Goal: Navigation & Orientation: Locate item on page

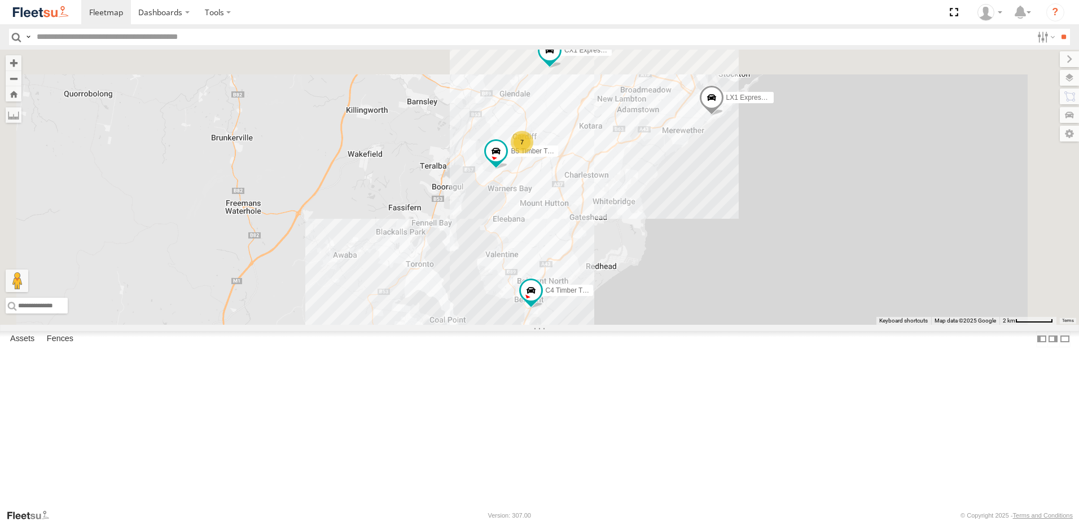
drag, startPoint x: 622, startPoint y: 233, endPoint x: 595, endPoint y: 393, distance: 162.5
click at [595, 325] on div "B2 Timber Truck L3 Plasterboard Truck C4 Timber Truck LX1 Express Ute B4 Timber…" at bounding box center [539, 187] width 1079 height 275
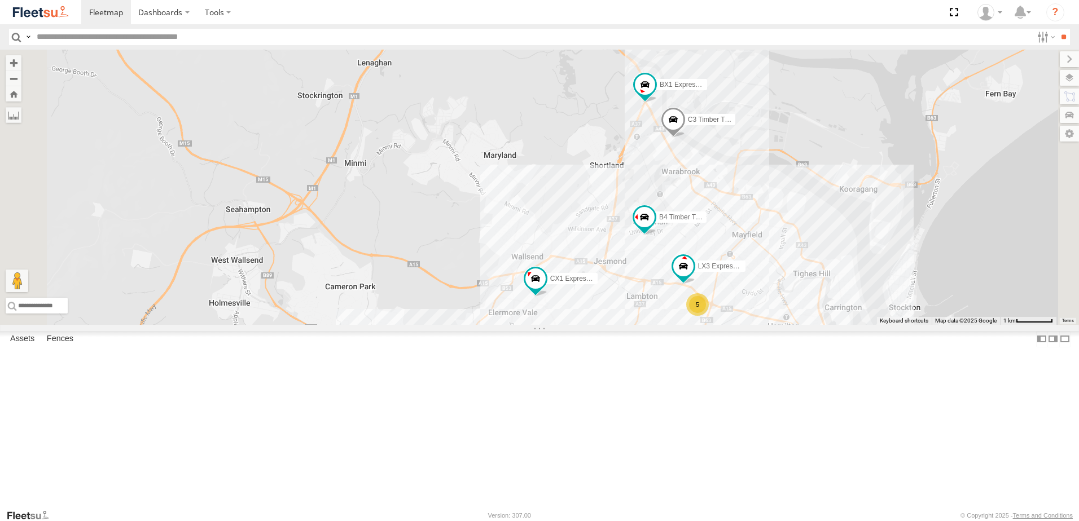
drag, startPoint x: 664, startPoint y: 195, endPoint x: 632, endPoint y: 428, distance: 235.1
click at [632, 325] on div "B2 Timber Truck L3 Plasterboard Truck C4 Timber Truck LX1 Express Ute B4 Timber…" at bounding box center [539, 187] width 1079 height 275
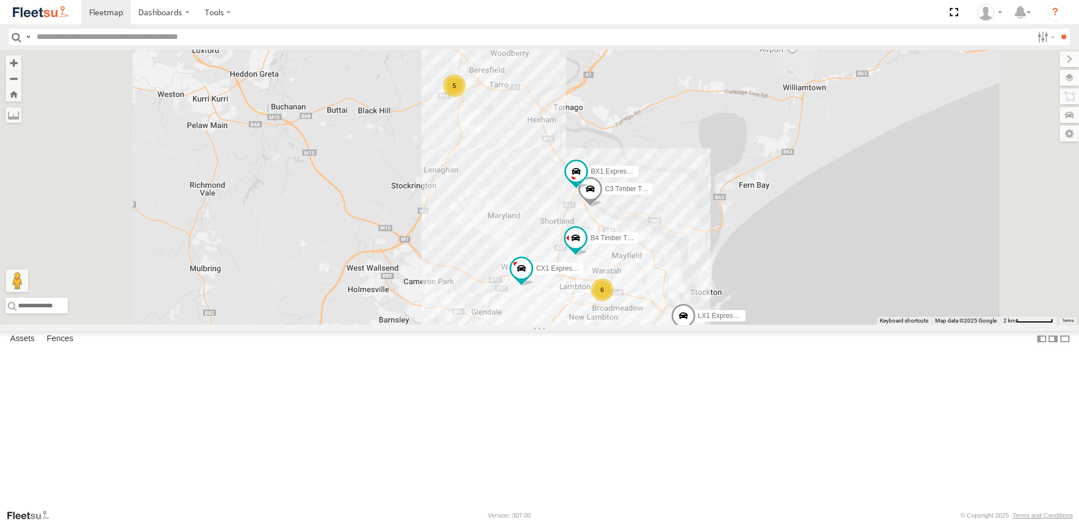
drag, startPoint x: 636, startPoint y: 230, endPoint x: 637, endPoint y: 271, distance: 41.2
click at [637, 271] on div "B2 Timber Truck L3 Plasterboard Truck C4 Timber Truck LX1 Express Ute B4 Timber…" at bounding box center [539, 187] width 1079 height 275
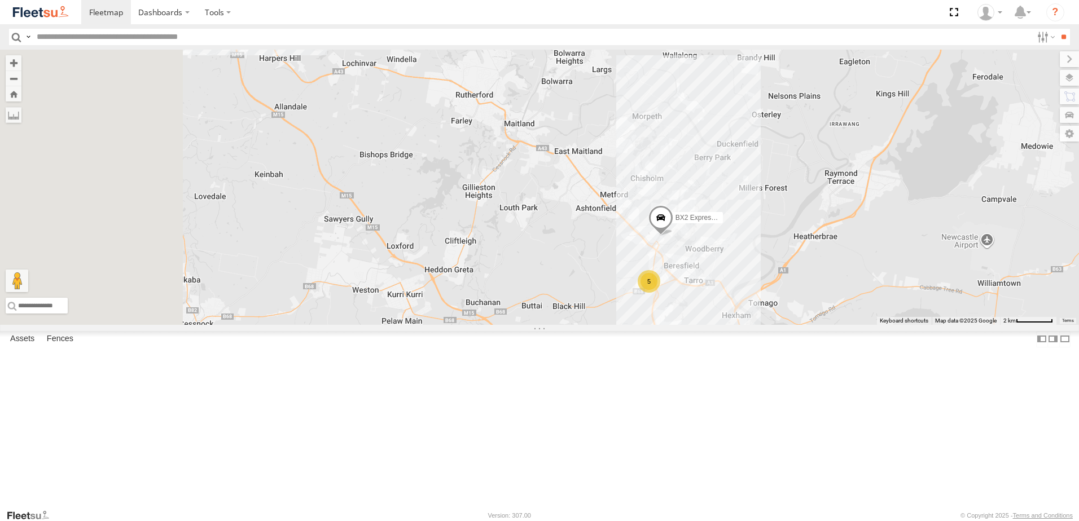
drag, startPoint x: 525, startPoint y: 172, endPoint x: 723, endPoint y: 355, distance: 269.9
click at [723, 325] on div "B2 Timber Truck L3 Plasterboard Truck C4 Timber Truck LX1 Express Ute B4 Timber…" at bounding box center [539, 187] width 1079 height 275
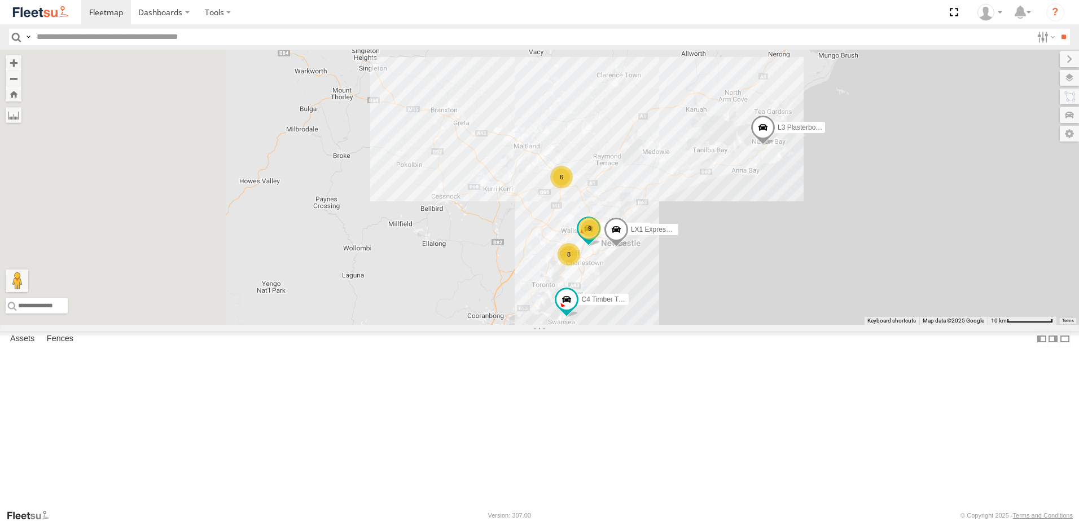
drag, startPoint x: 452, startPoint y: 183, endPoint x: 570, endPoint y: 245, distance: 133.5
click at [548, 251] on div "L3 Plasterboard Truck CX2 Express Ute LX1 Express Ute 9 8 B2 Timber Truck C4 Ti…" at bounding box center [539, 187] width 1079 height 275
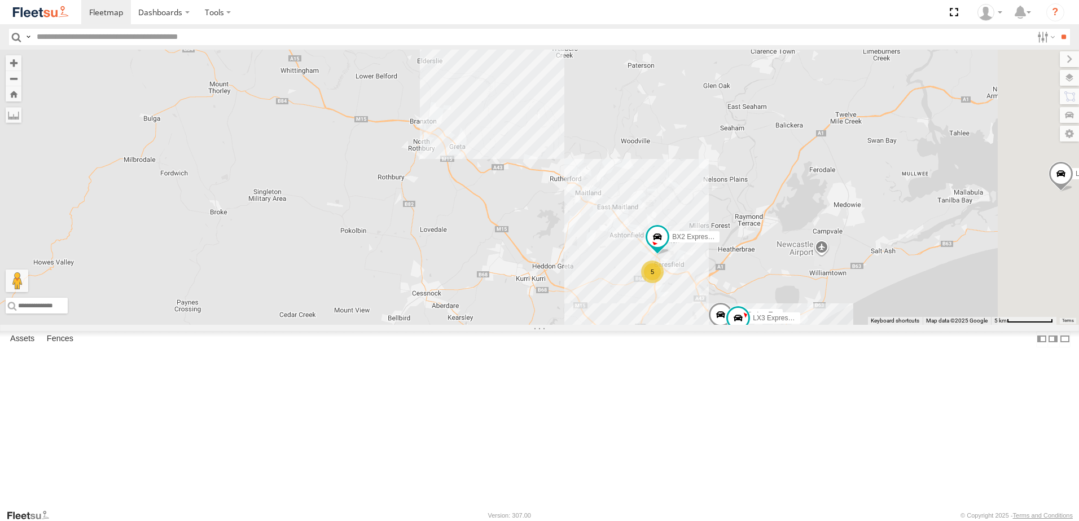
drag, startPoint x: 600, startPoint y: 307, endPoint x: 555, endPoint y: 281, distance: 52.6
click at [555, 281] on div "L3 Plasterboard Truck CX2 Express Ute LX1 Express Ute B2 Timber Truck C4 Timber…" at bounding box center [539, 187] width 1079 height 275
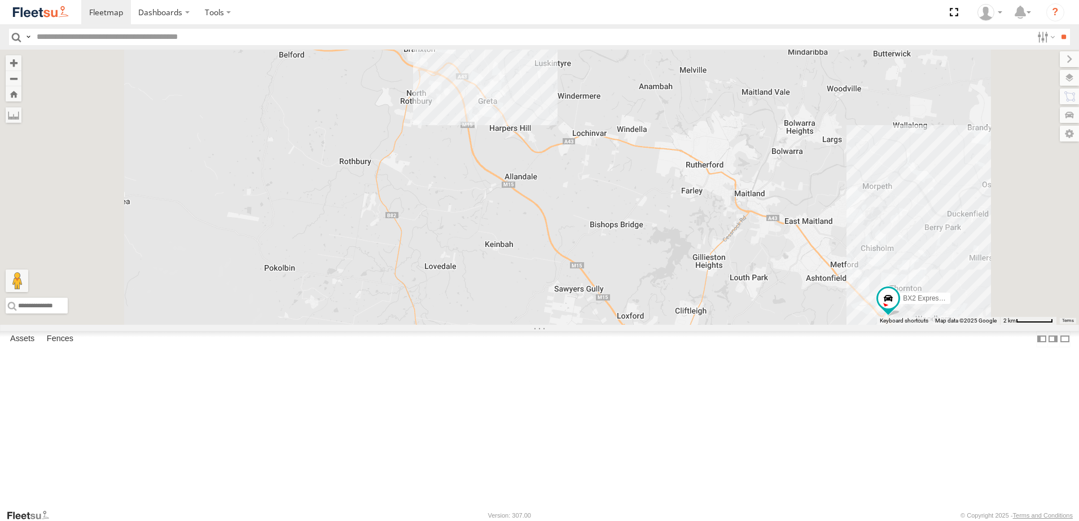
drag, startPoint x: 549, startPoint y: 275, endPoint x: 578, endPoint y: 286, distance: 30.7
click at [578, 286] on div "L3 Plasterboard Truck CX2 Express Ute LX1 Express Ute B2 Timber Truck C4 Timber…" at bounding box center [539, 187] width 1079 height 275
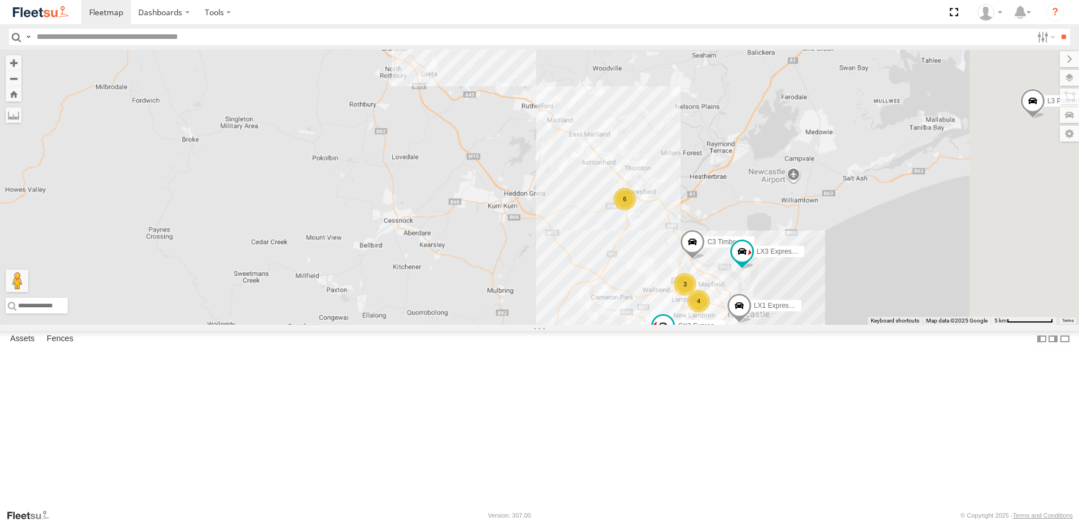
drag, startPoint x: 666, startPoint y: 412, endPoint x: 561, endPoint y: 244, distance: 198.7
click at [561, 244] on div "L3 Plasterboard Truck CX2 Express Ute LX1 Express Ute B2 Timber Truck C4 Timber…" at bounding box center [539, 187] width 1079 height 275
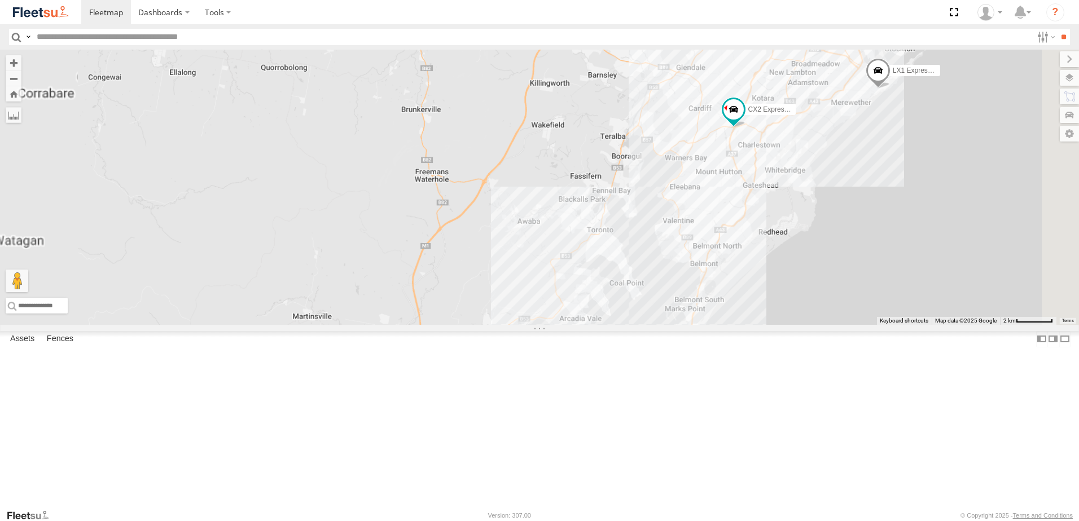
drag, startPoint x: 709, startPoint y: 401, endPoint x: 723, endPoint y: 188, distance: 213.2
click at [723, 188] on div "L3 Plasterboard Truck CX2 Express Ute LX1 Express Ute B2 Timber Truck C4 Timber…" at bounding box center [539, 187] width 1079 height 275
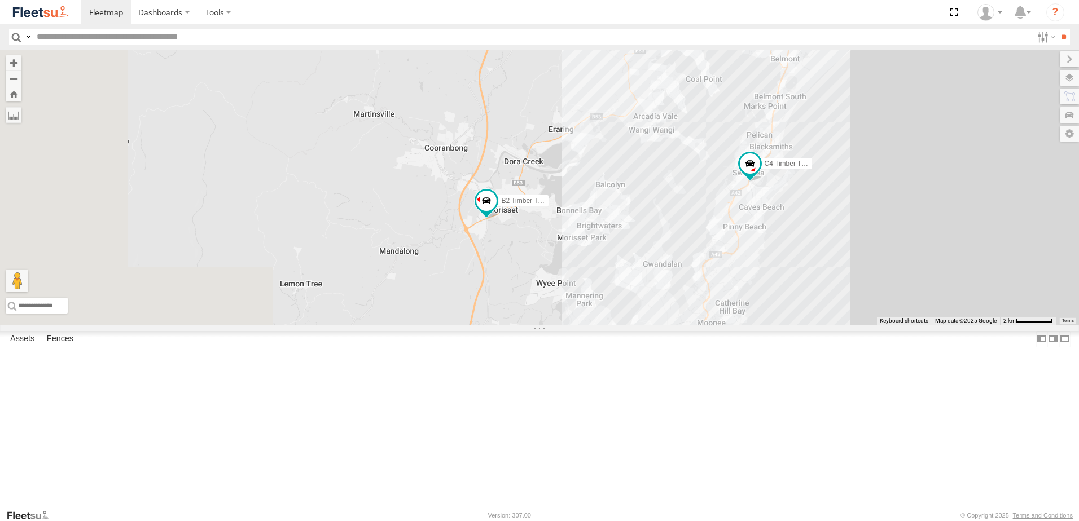
drag, startPoint x: 625, startPoint y: 342, endPoint x: 683, endPoint y: 216, distance: 138.9
click at [684, 204] on div "L3 Plasterboard Truck CX2 Express Ute LX1 Express Ute B2 Timber Truck C4 Timber…" at bounding box center [539, 187] width 1079 height 275
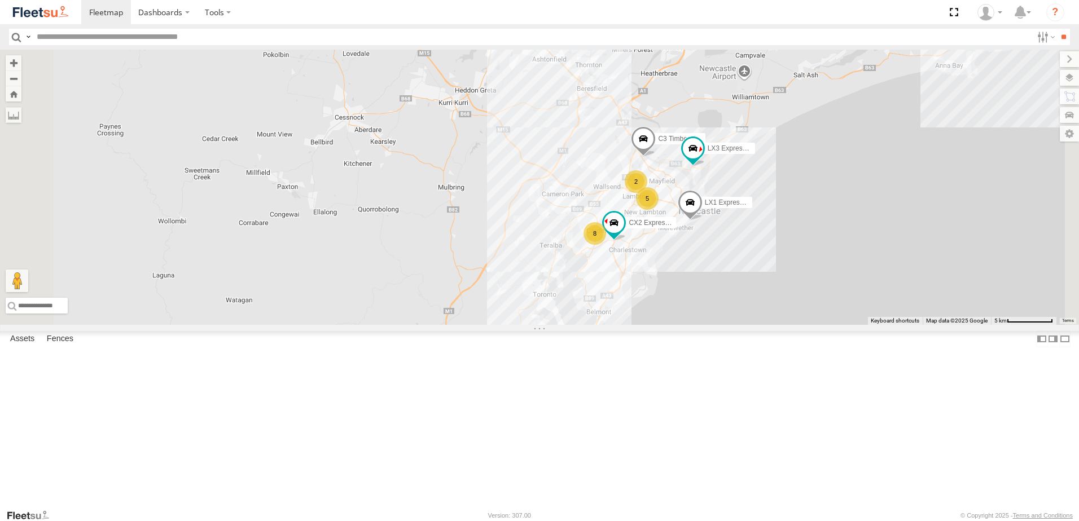
drag, startPoint x: 673, startPoint y: 151, endPoint x: 631, endPoint y: 367, distance: 220.6
click at [632, 325] on div "L3 Plasterboard Truck CX2 Express Ute LX1 Express Ute B2 Timber Truck C4 Timber…" at bounding box center [539, 187] width 1079 height 275
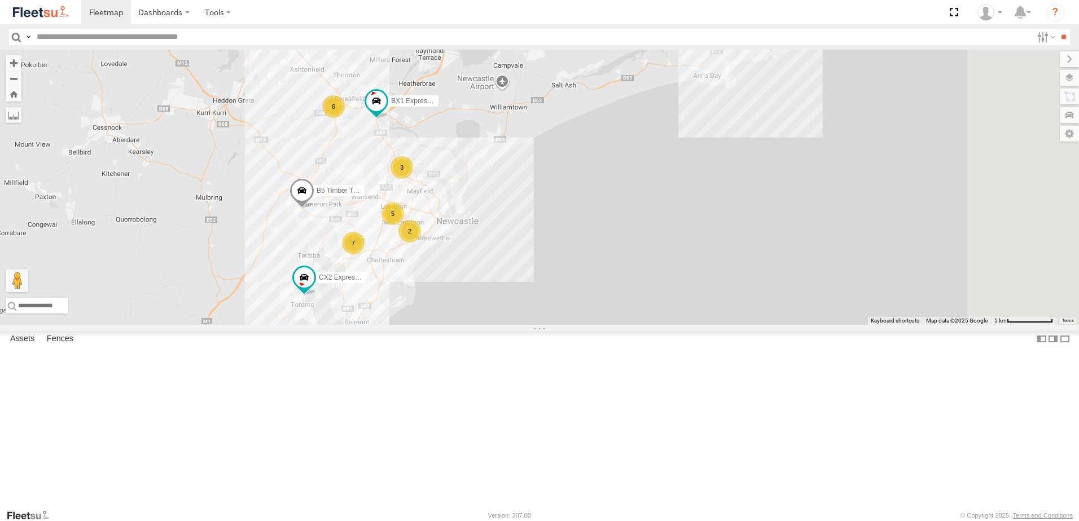
drag, startPoint x: 410, startPoint y: 282, endPoint x: 378, endPoint y: 333, distance: 60.1
click at [378, 325] on div "BX1 Express Ute L3 Plasterboard Truck B5 Timber Truck CX2 Express Ute C4 Timber…" at bounding box center [539, 187] width 1079 height 275
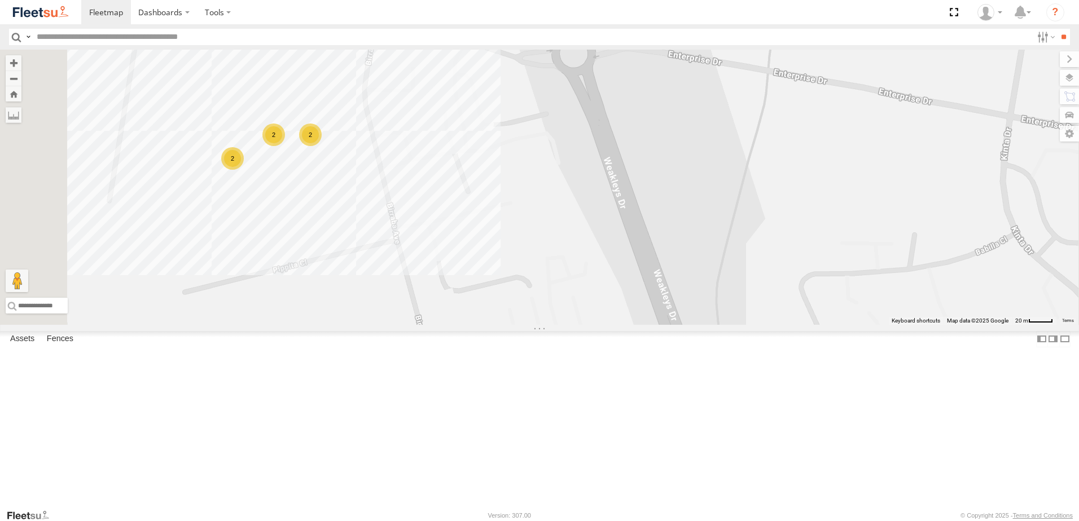
drag, startPoint x: 433, startPoint y: 175, endPoint x: 505, endPoint y: 175, distance: 71.7
click at [505, 175] on div "BX1 Express Ute L3 Plasterboard Truck B5 Timber Truck CX2 Express Ute C4 Timber…" at bounding box center [539, 187] width 1079 height 275
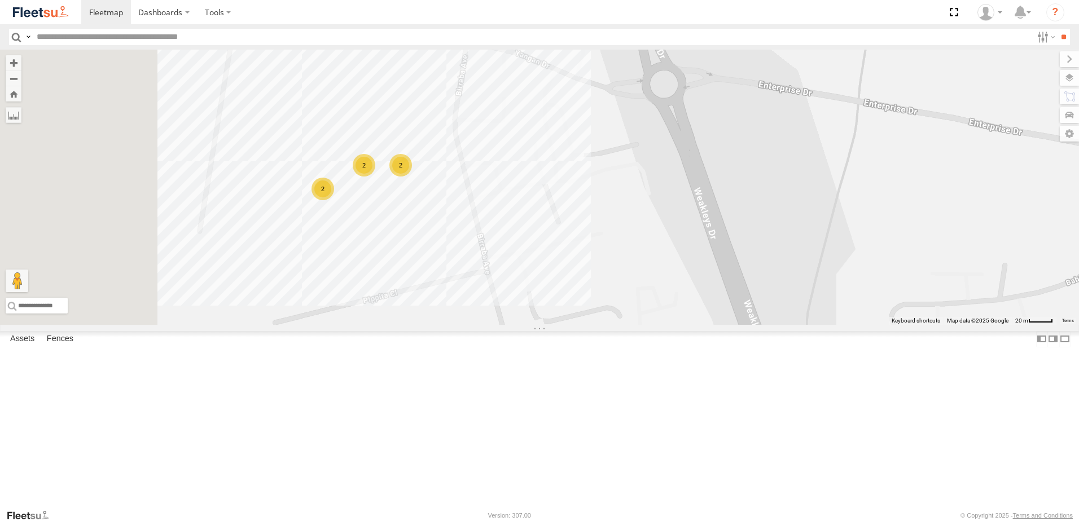
drag, startPoint x: 481, startPoint y: 190, endPoint x: 503, endPoint y: 226, distance: 42.0
click at [505, 229] on div "BX1 Express Ute L3 Plasterboard Truck B5 Timber Truck CX2 Express Ute C4 Timber…" at bounding box center [539, 187] width 1079 height 275
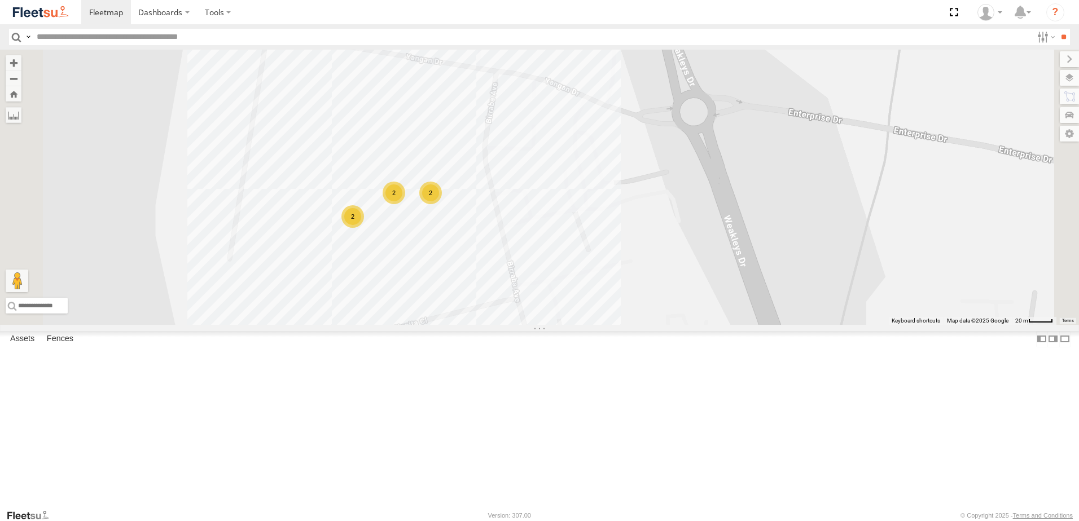
drag, startPoint x: 519, startPoint y: 197, endPoint x: 560, endPoint y: 231, distance: 53.3
click at [560, 231] on div "BX1 Express Ute L3 Plasterboard Truck B5 Timber Truck CX2 Express Ute C4 Timber…" at bounding box center [539, 187] width 1079 height 275
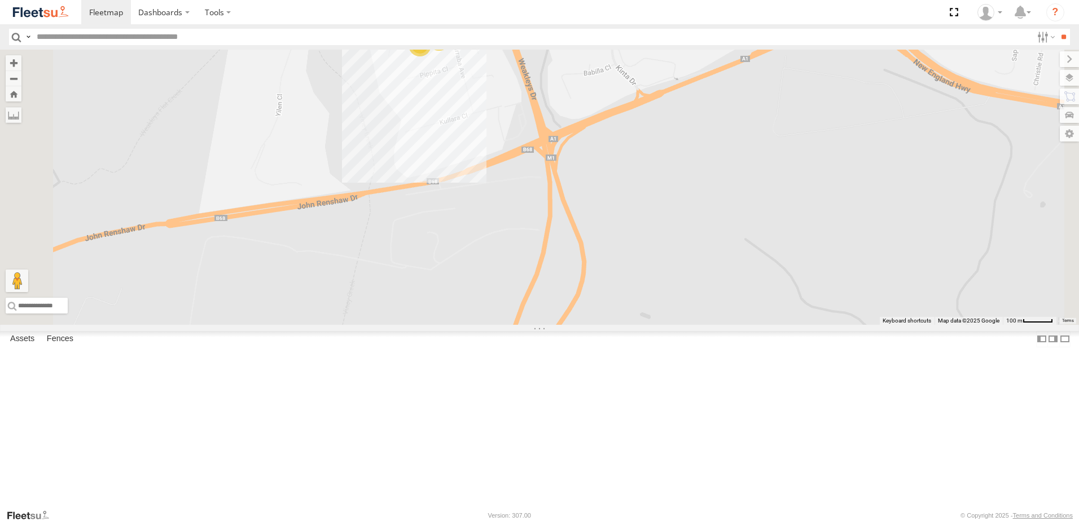
drag, startPoint x: 586, startPoint y: 236, endPoint x: 585, endPoint y: 205, distance: 31.6
click at [582, 202] on div "BX1 Express Ute L3 Plasterboard Truck B5 Timber Truck CX2 Express Ute C4 Timber…" at bounding box center [539, 187] width 1079 height 275
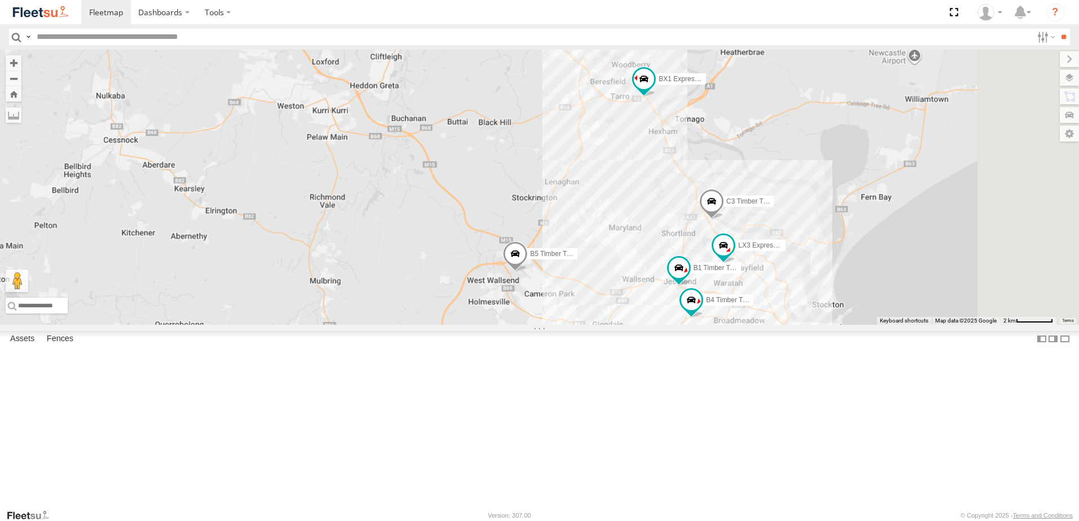
drag, startPoint x: 811, startPoint y: 417, endPoint x: 761, endPoint y: 274, distance: 151.7
click at [763, 275] on div "BX1 Express Ute L3 Plasterboard Truck B5 Timber Truck CX2 Express Ute C4 Timber…" at bounding box center [539, 187] width 1079 height 275
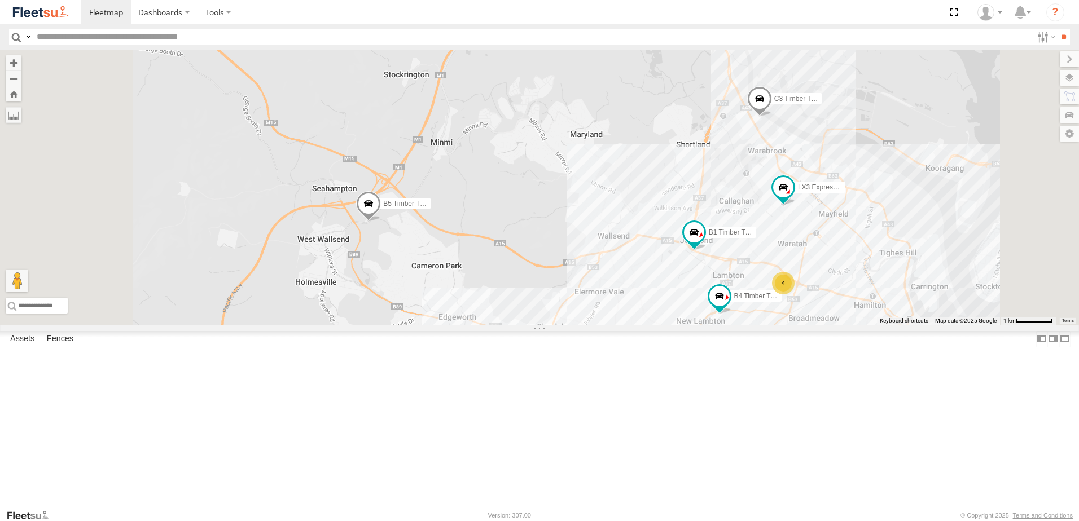
drag, startPoint x: 548, startPoint y: 311, endPoint x: 582, endPoint y: 330, distance: 38.6
click at [582, 325] on div "BX1 Express Ute L3 Plasterboard Truck B5 Timber Truck CX2 Express Ute C4 Timber…" at bounding box center [539, 187] width 1079 height 275
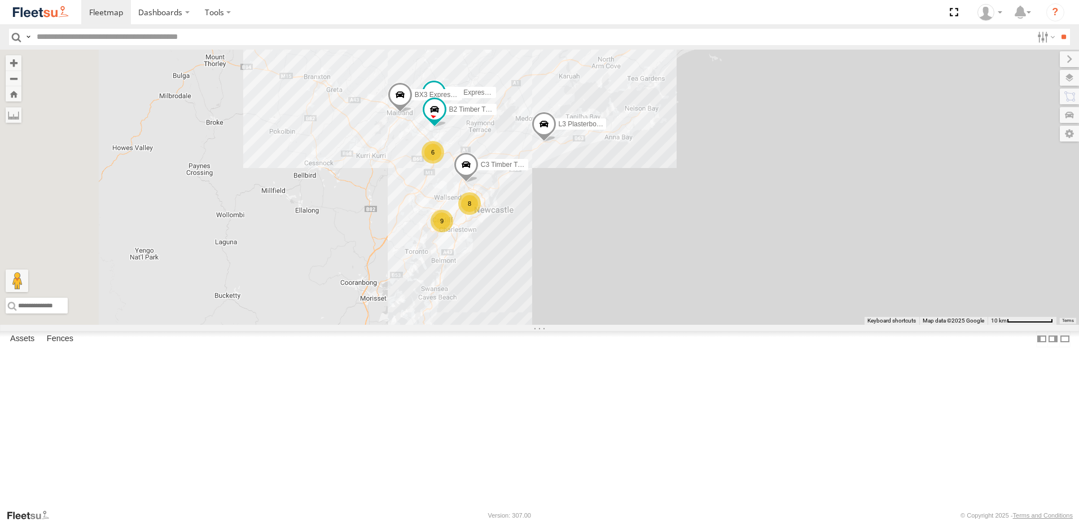
drag, startPoint x: 568, startPoint y: 201, endPoint x: 636, endPoint y: 273, distance: 98.6
click at [641, 278] on div "BX1 Express Ute B2 Timber Truck C3 Timber Truck L3 Plasterboard Truck BX3 Expre…" at bounding box center [539, 187] width 1079 height 275
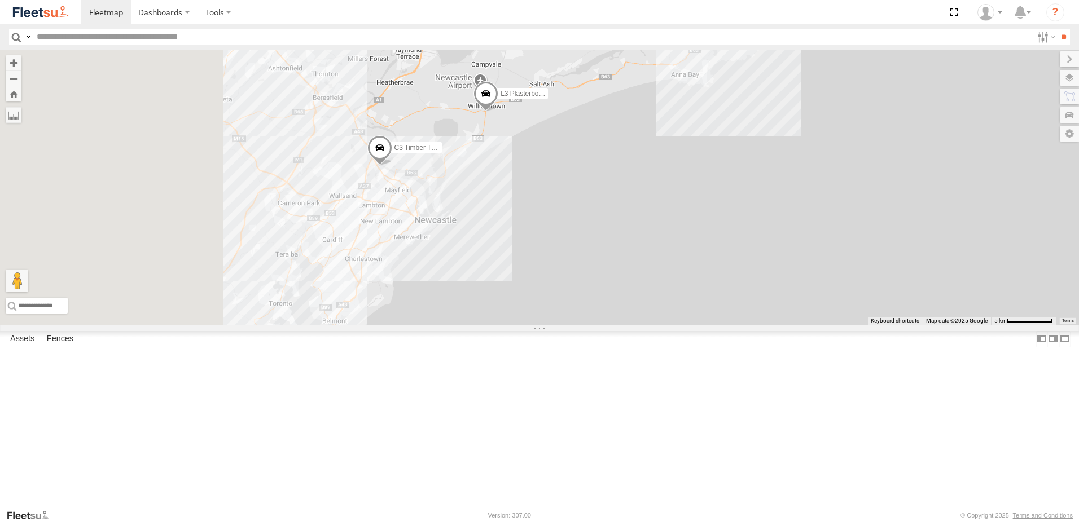
drag, startPoint x: 513, startPoint y: 326, endPoint x: 876, endPoint y: 351, distance: 363.7
click at [876, 325] on div "C3 Timber Truck L3 Plasterboard Truck BX3 Express Ute" at bounding box center [539, 187] width 1079 height 275
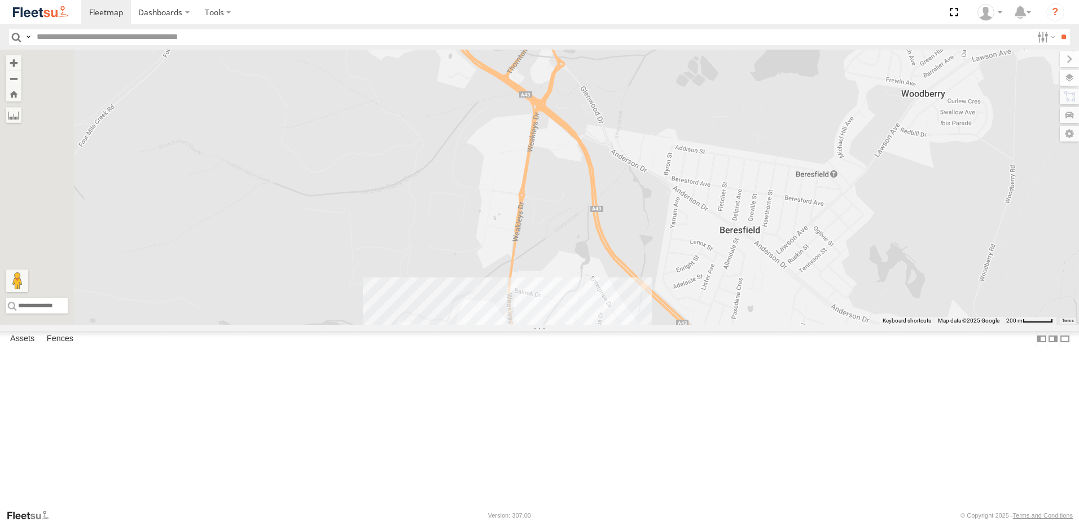
drag, startPoint x: 638, startPoint y: 236, endPoint x: 651, endPoint y: 401, distance: 165.8
click at [651, 325] on div "C3 Timber Truck L3 Plasterboard Truck B5 Timber Truck BX3 Express Ute CX1 Expre…" at bounding box center [539, 187] width 1079 height 275
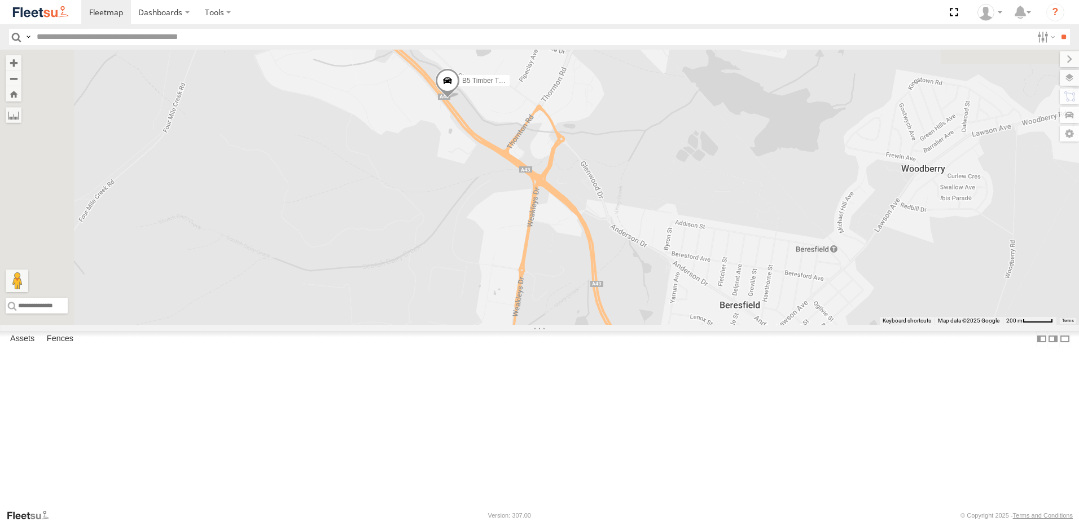
drag, startPoint x: 591, startPoint y: 214, endPoint x: 592, endPoint y: 236, distance: 22.0
click at [591, 240] on div "C3 Timber Truck L3 Plasterboard Truck B5 Timber Truck BX3 Express Ute CX1 Expre…" at bounding box center [539, 187] width 1079 height 275
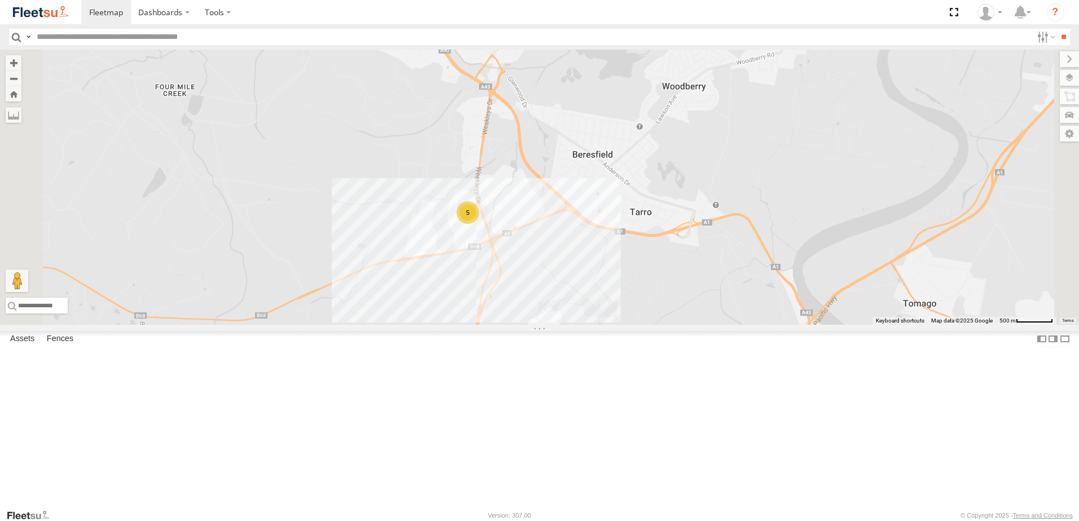
drag, startPoint x: 612, startPoint y: 353, endPoint x: 600, endPoint y: 209, distance: 144.9
click at [600, 209] on div "C3 Timber Truck L3 Plasterboard Truck B5 Timber Truck BX3 Express Ute CX1 Expre…" at bounding box center [539, 187] width 1079 height 275
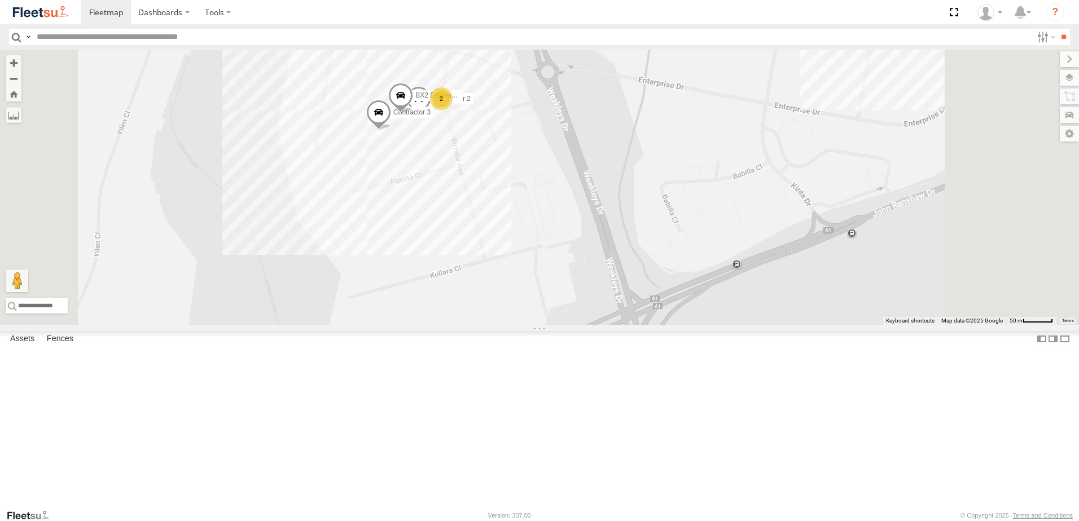
drag, startPoint x: 578, startPoint y: 168, endPoint x: 581, endPoint y: 212, distance: 44.1
click at [579, 211] on div "C3 Timber Truck L3 Plasterboard Truck B5 Timber Truck BX3 Express Ute CX1 Expre…" at bounding box center [539, 187] width 1079 height 275
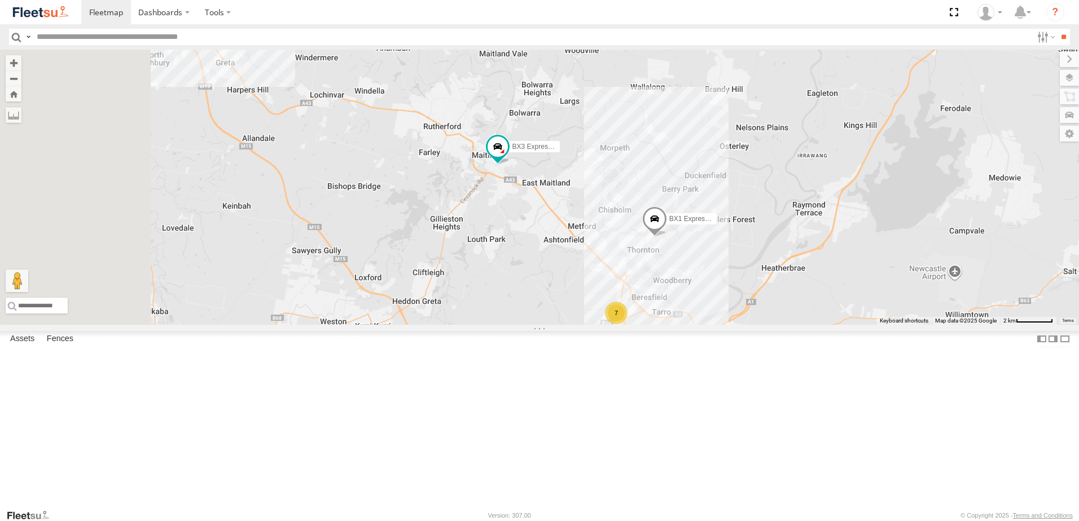
drag, startPoint x: 581, startPoint y: 315, endPoint x: 616, endPoint y: 333, distance: 39.4
click at [616, 325] on div "BX1 Express Ute CX4 Express Ute L2 Plasterboard Truck C3 Timber Truck CX3 Expre…" at bounding box center [539, 187] width 1079 height 275
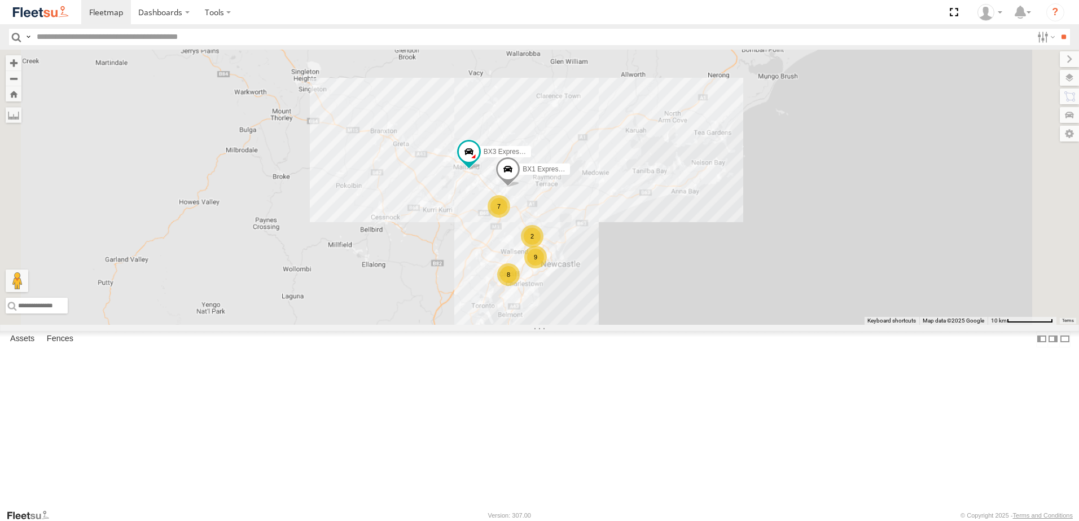
drag, startPoint x: 599, startPoint y: 365, endPoint x: 566, endPoint y: 287, distance: 85.0
click at [566, 287] on div "BX1 Express Ute BX3 Express Ute 7 9 8 2" at bounding box center [539, 187] width 1079 height 275
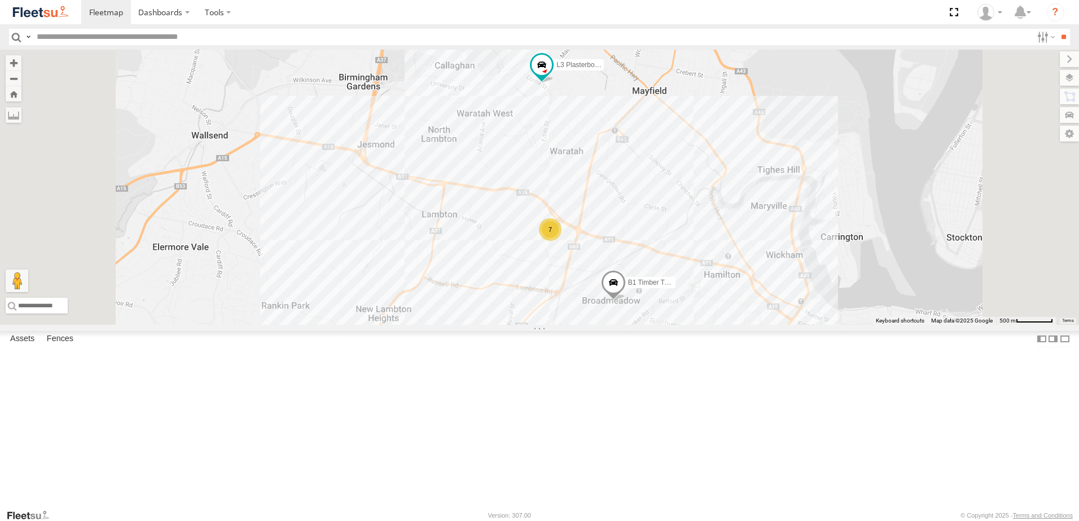
drag, startPoint x: 710, startPoint y: 414, endPoint x: 741, endPoint y: 239, distance: 177.6
click at [741, 241] on div "BX1 Express Ute BX3 Express Ute C2 Timber Truck CX1 Express Ute C3 Timber Truck…" at bounding box center [539, 187] width 1079 height 275
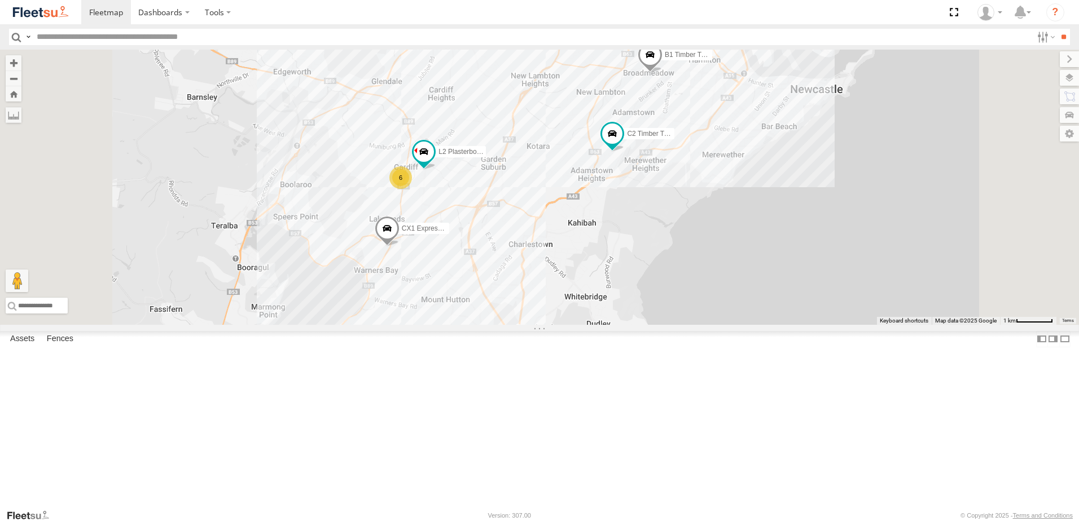
drag, startPoint x: 655, startPoint y: 348, endPoint x: 692, endPoint y: 336, distance: 38.7
click at [692, 325] on div "BX1 Express Ute BX3 Express Ute C2 Timber Truck CX1 Express Ute C3 Timber Truck…" at bounding box center [539, 187] width 1079 height 275
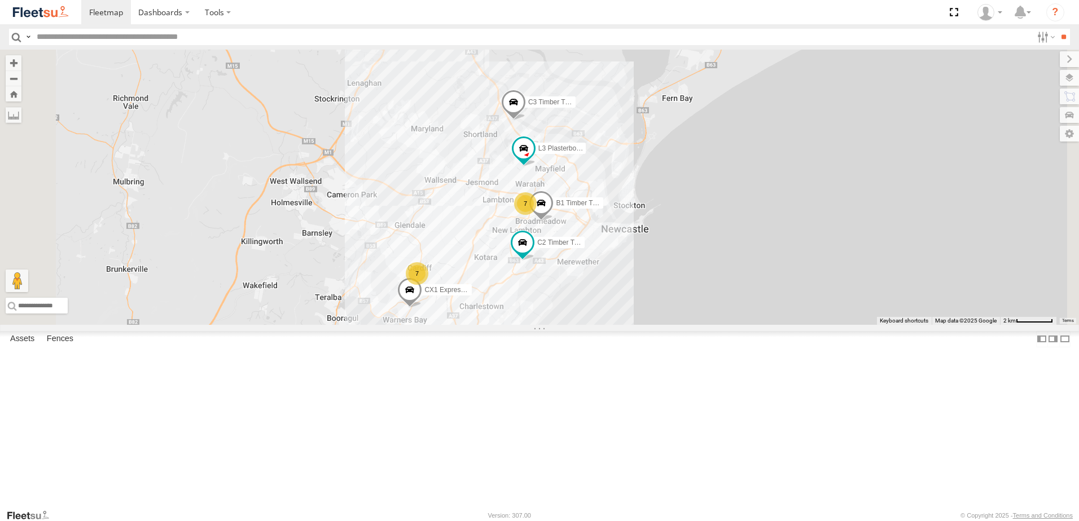
drag, startPoint x: 674, startPoint y: 221, endPoint x: 622, endPoint y: 375, distance: 162.0
click at [622, 325] on div "BX1 Express Ute BX3 Express Ute C2 Timber Truck CX1 Express Ute C3 Timber Truck…" at bounding box center [539, 187] width 1079 height 275
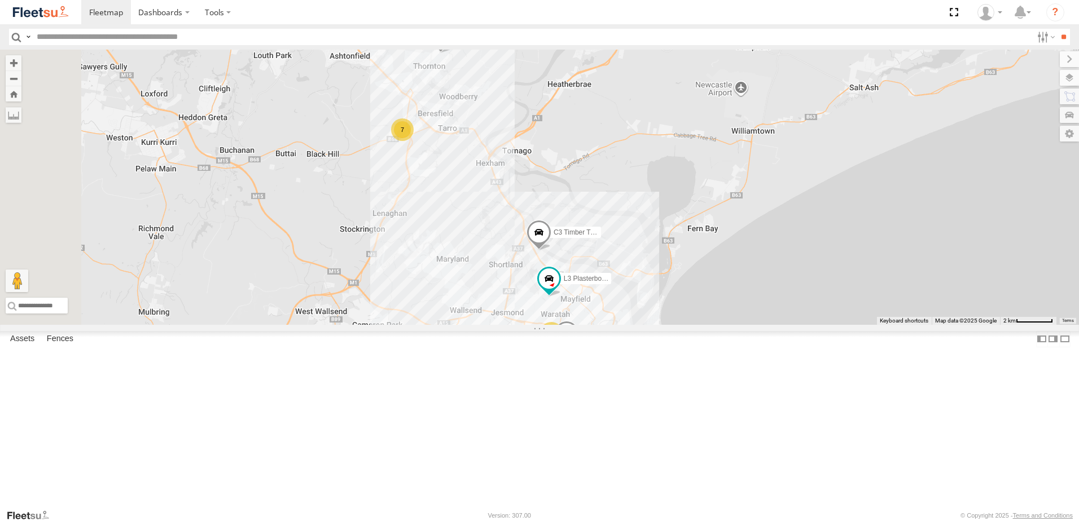
drag, startPoint x: 564, startPoint y: 199, endPoint x: 581, endPoint y: 230, distance: 35.8
click at [581, 230] on div "BX1 Express Ute BX3 Express Ute C2 Timber Truck CX1 Express Ute C3 Timber Truck…" at bounding box center [539, 187] width 1079 height 275
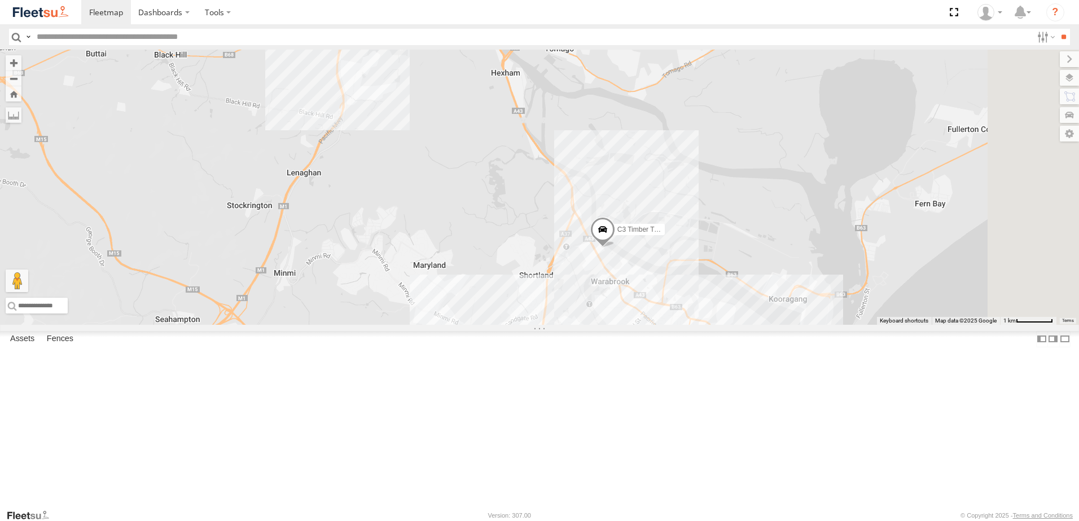
drag, startPoint x: 734, startPoint y: 414, endPoint x: 650, endPoint y: 206, distance: 224.0
click at [641, 211] on div "BX1 Express Ute C3 Timber Truck 7" at bounding box center [539, 187] width 1079 height 275
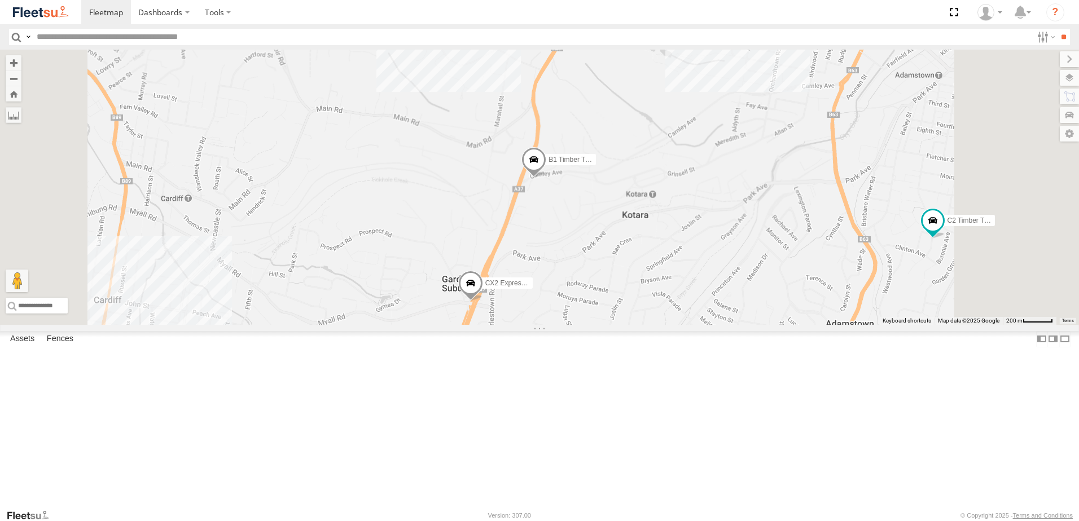
drag, startPoint x: 650, startPoint y: 350, endPoint x: 678, endPoint y: 265, distance: 89.7
click at [678, 265] on div "BX1 Express Ute C3 Timber Truck C2 Timber Truck CX2 Express Ute B1 Timber Truck" at bounding box center [539, 187] width 1079 height 275
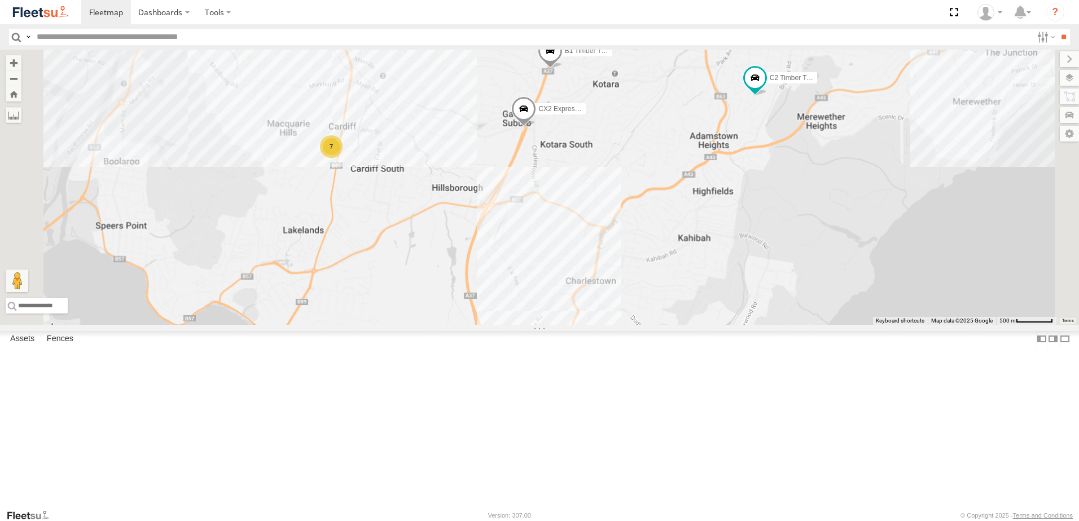
drag, startPoint x: 672, startPoint y: 341, endPoint x: 688, endPoint y: 190, distance: 152.0
click at [688, 190] on div "BX1 Express Ute C3 Timber Truck C2 Timber Truck CX2 Express Ute B1 Timber Truck…" at bounding box center [539, 187] width 1079 height 275
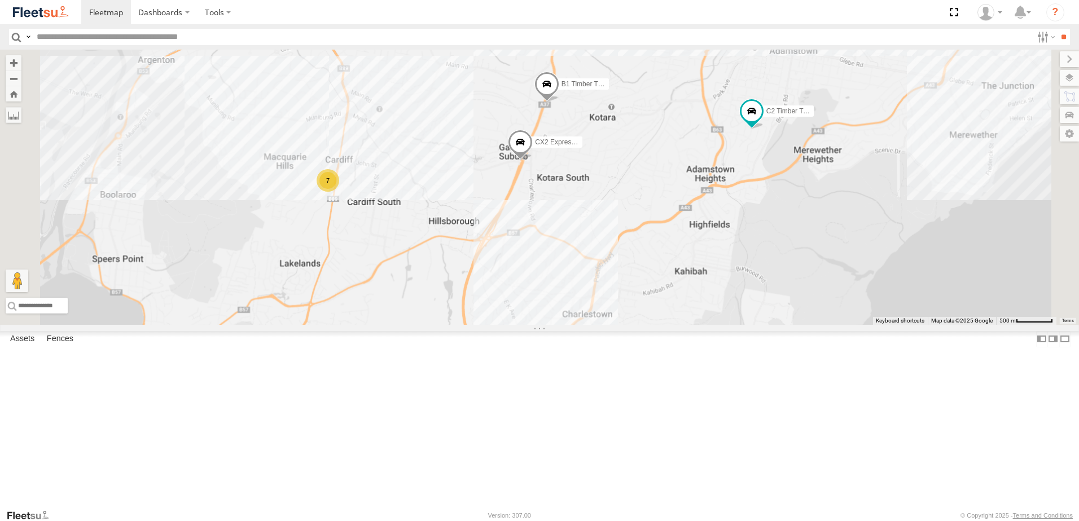
drag, startPoint x: 699, startPoint y: 177, endPoint x: 700, endPoint y: 310, distance: 133.2
click at [700, 310] on div "BX1 Express Ute C3 Timber Truck C2 Timber Truck CX2 Express Ute B1 Timber Truck…" at bounding box center [539, 187] width 1079 height 275
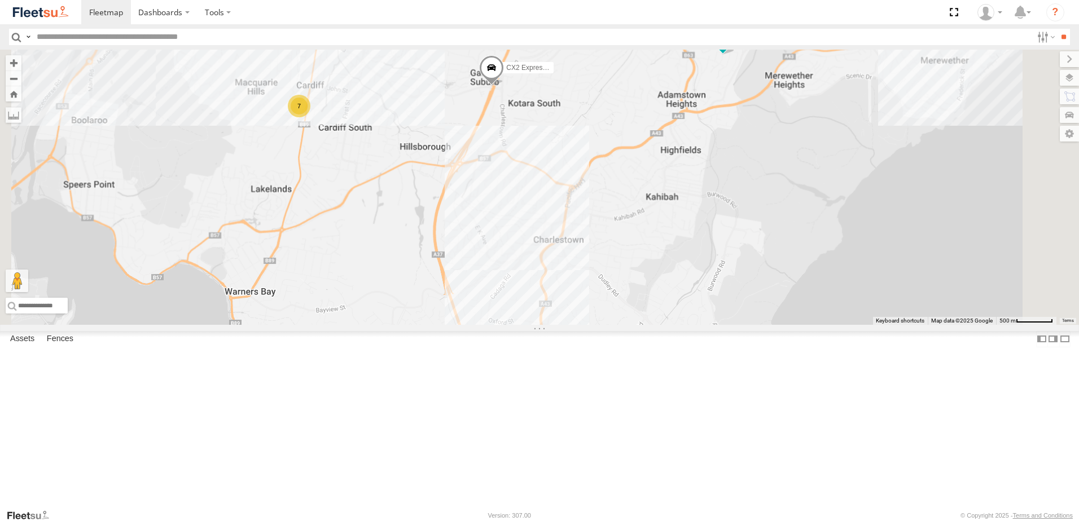
drag, startPoint x: 683, startPoint y: 412, endPoint x: 637, endPoint y: 346, distance: 80.8
click at [653, 325] on div "BX1 Express Ute C3 Timber Truck C2 Timber Truck CX2 Express Ute B1 Timber Truck…" at bounding box center [539, 187] width 1079 height 275
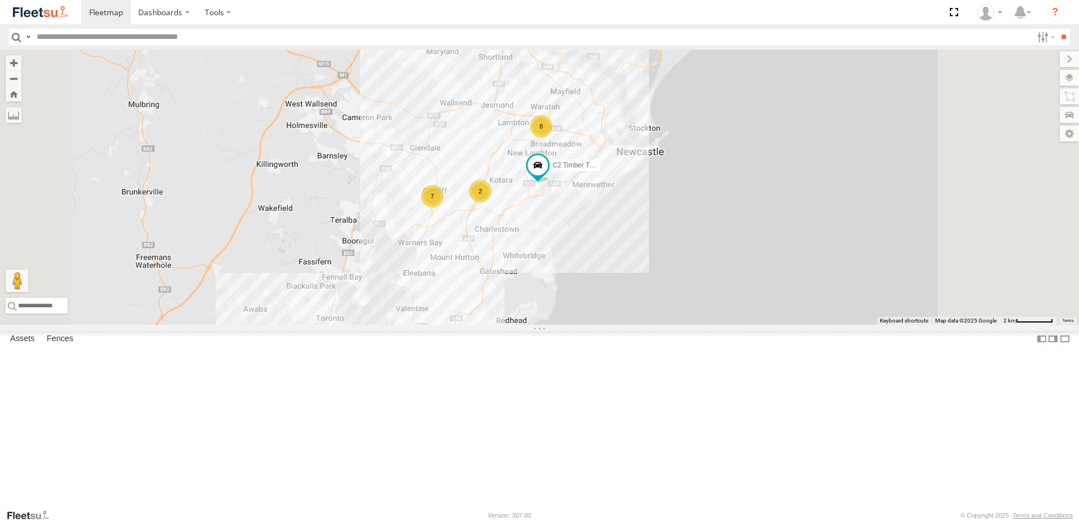
drag, startPoint x: 689, startPoint y: 162, endPoint x: 674, endPoint y: 208, distance: 48.2
click at [674, 208] on div "BX1 Express Ute C3 Timber Truck C2 Timber Truck 8 7 2" at bounding box center [539, 187] width 1079 height 275
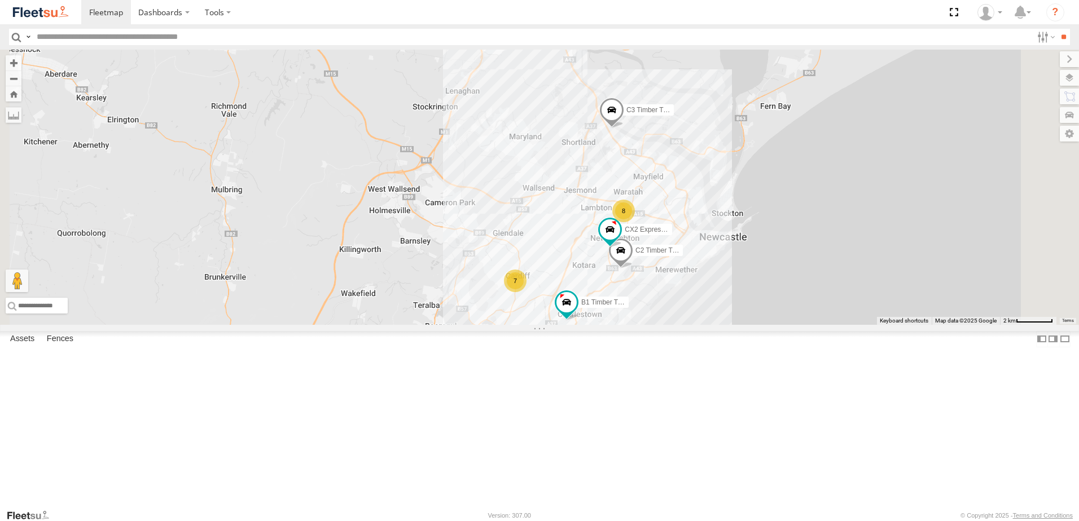
drag, startPoint x: 708, startPoint y: 435, endPoint x: 718, endPoint y: 374, distance: 61.8
click at [718, 325] on div "8 BX1 Express Ute 8 7 C3 Timber Truck CX2 Express Ute B1 Timber Truck C2 Timber…" at bounding box center [539, 187] width 1079 height 275
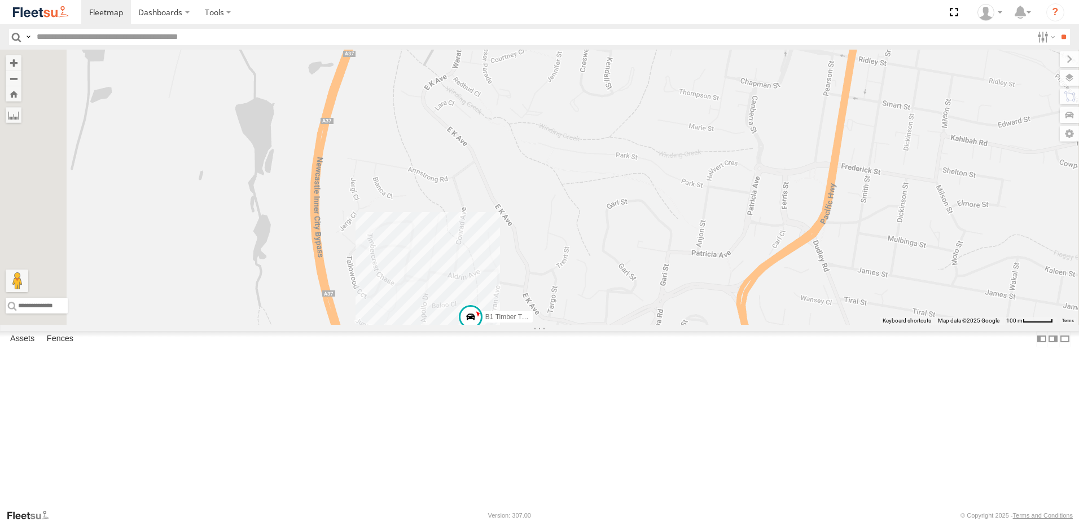
drag, startPoint x: 696, startPoint y: 438, endPoint x: 440, endPoint y: 333, distance: 277.0
drag, startPoint x: 440, startPoint y: 333, endPoint x: 401, endPoint y: 274, distance: 70.9
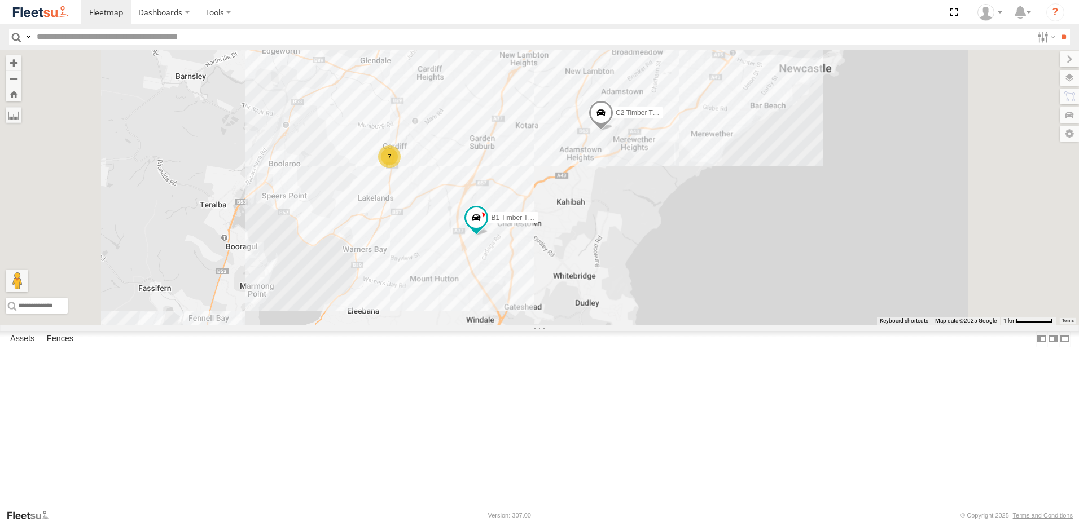
drag, startPoint x: 581, startPoint y: 284, endPoint x: 605, endPoint y: 391, distance: 109.9
click at [605, 325] on div "B1 Timber Truck 7 CX2 Express Ute C2 Timber Truck" at bounding box center [539, 187] width 1079 height 275
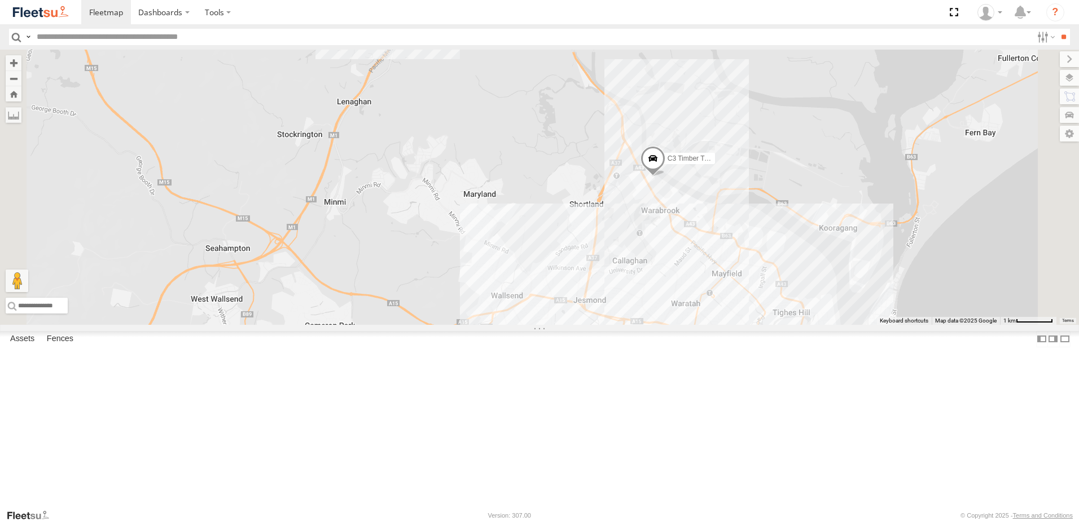
drag, startPoint x: 714, startPoint y: 330, endPoint x: 725, endPoint y: 365, distance: 36.8
click at [725, 325] on div "B1 Timber Truck 7 CX2 Express Ute C2 Timber Truck 8 C3 Timber Truck" at bounding box center [539, 187] width 1079 height 275
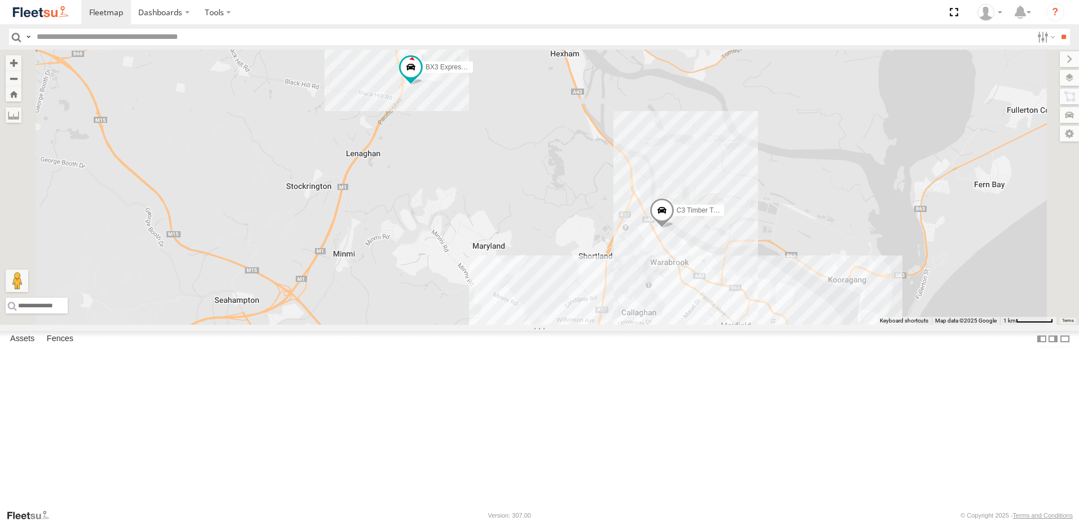
drag, startPoint x: 678, startPoint y: 222, endPoint x: 717, endPoint y: 328, distance: 113.2
click at [717, 325] on div "B1 Timber Truck 7 CX2 Express Ute C2 Timber Truck 8 C3 Timber Truck 4 BX3 Expre…" at bounding box center [539, 187] width 1079 height 275
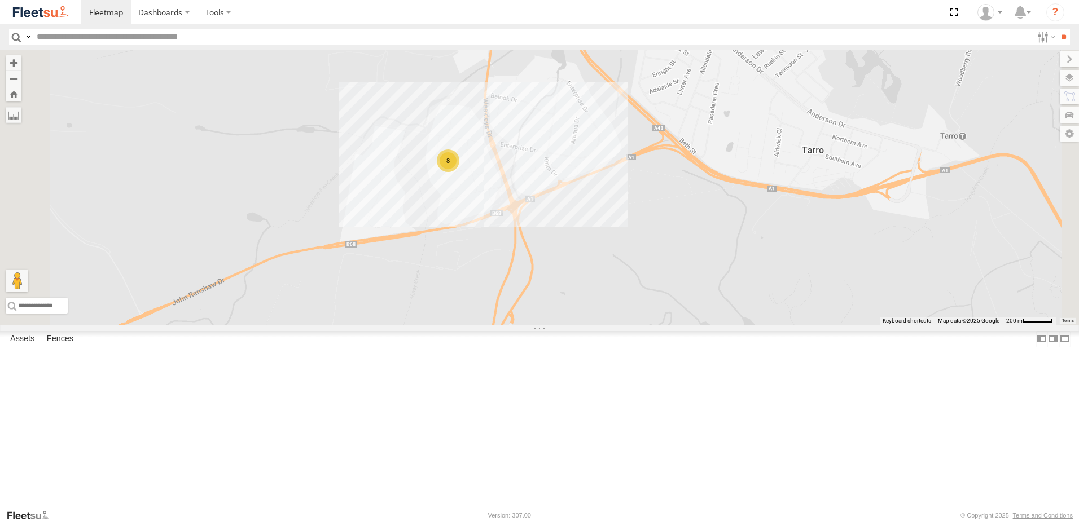
drag, startPoint x: 631, startPoint y: 364, endPoint x: 599, endPoint y: 124, distance: 242.6
click at [599, 124] on div "B1 Timber Truck CX2 Express Ute C2 Timber Truck C3 Timber Truck BX3 Express Ute…" at bounding box center [539, 187] width 1079 height 275
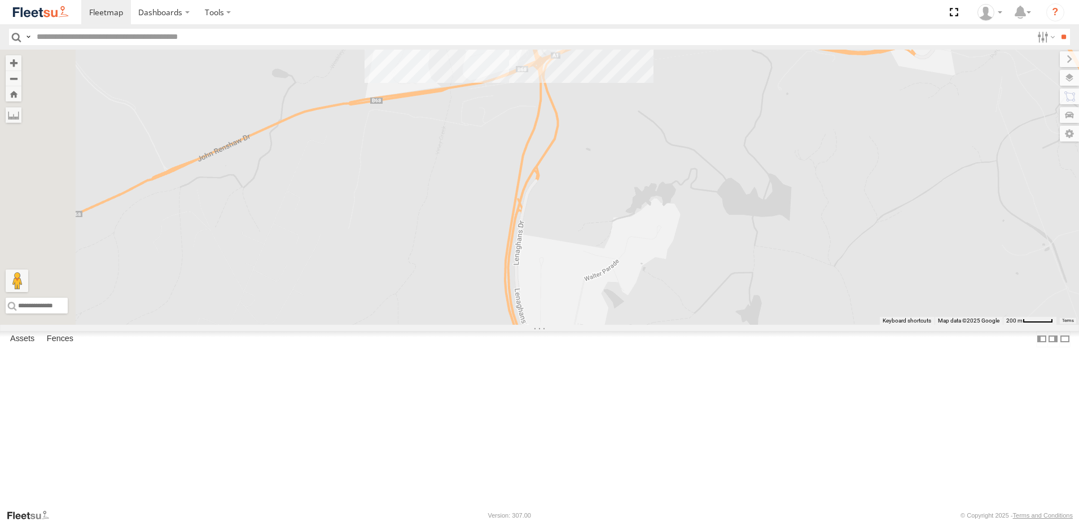
drag, startPoint x: 599, startPoint y: 123, endPoint x: 664, endPoint y: 359, distance: 245.1
click at [664, 325] on div "B1 Timber Truck CX2 Express Ute C2 Timber Truck C3 Timber Truck BX3 Express Ute…" at bounding box center [539, 187] width 1079 height 275
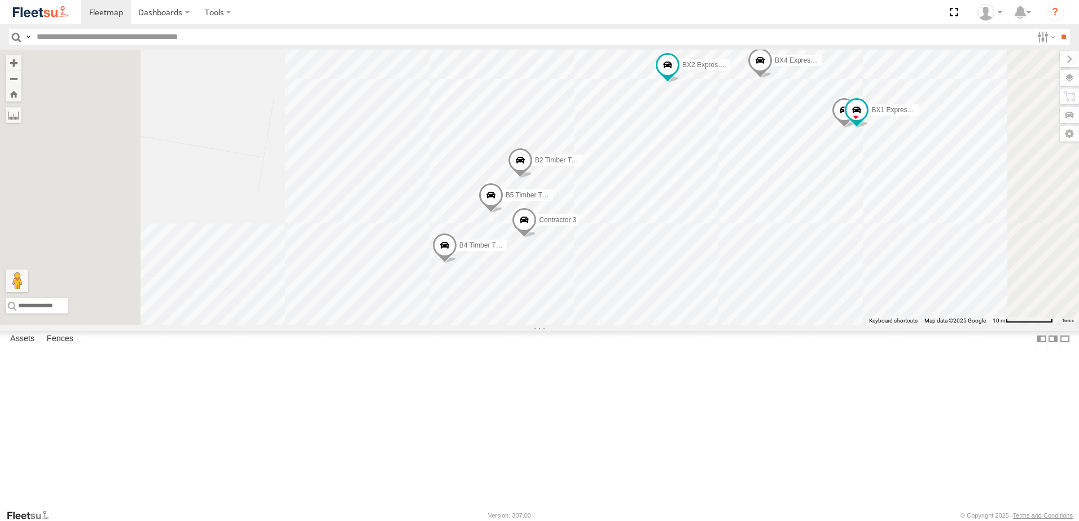
click at [533, 178] on span at bounding box center [520, 163] width 25 height 30
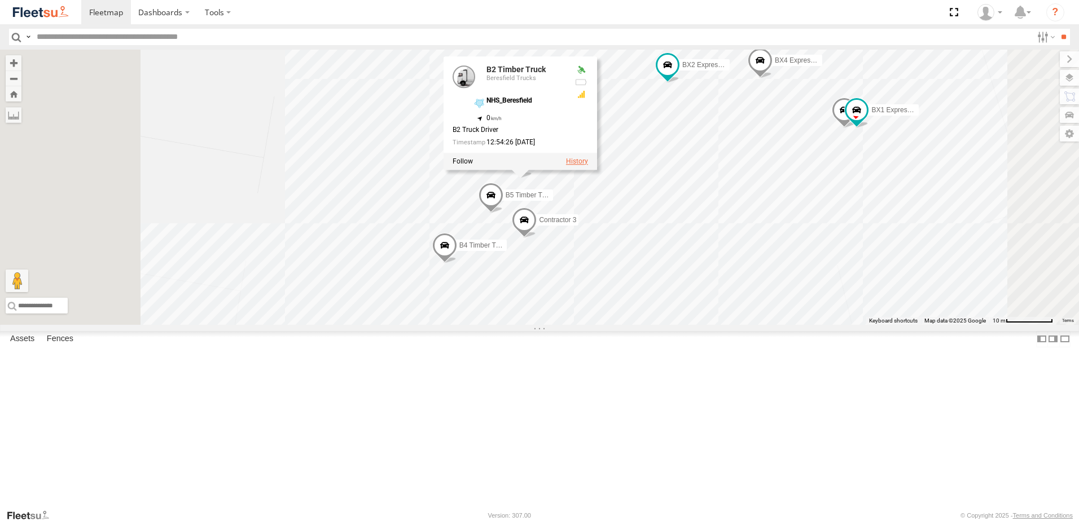
click at [588, 165] on label at bounding box center [577, 161] width 22 height 8
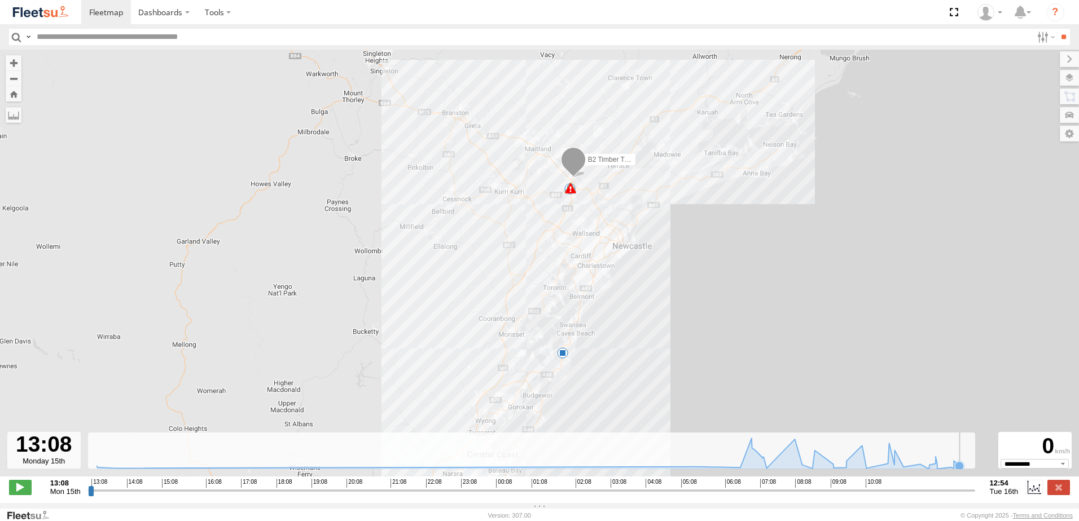
click at [960, 466] on icon at bounding box center [528, 453] width 874 height 30
drag, startPoint x: 932, startPoint y: 468, endPoint x: 994, endPoint y: 468, distance: 62.1
click at [994, 468] on div "← Move left → Move right ↑ Move up ↓ Move down + Zoom in - Zoom out Home Jump l…" at bounding box center [539, 277] width 1079 height 454
type input "**********"
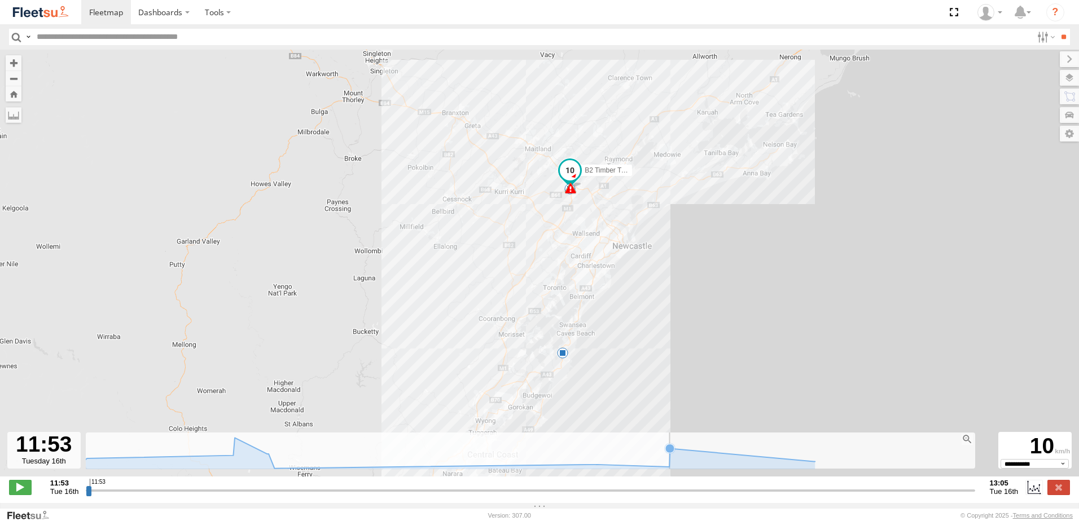
click at [679, 458] on icon at bounding box center [447, 453] width 748 height 30
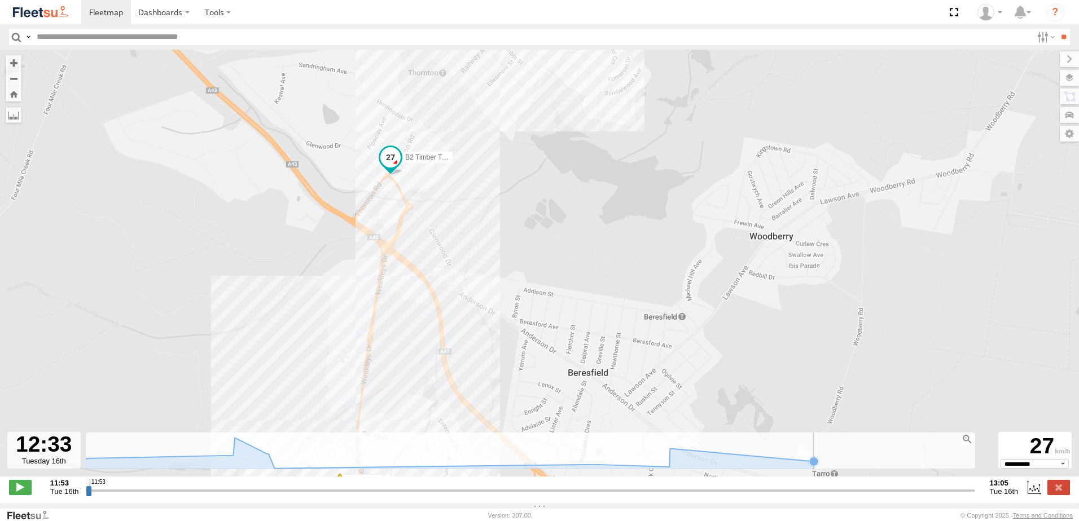
click at [810, 466] on icon at bounding box center [813, 461] width 9 height 9
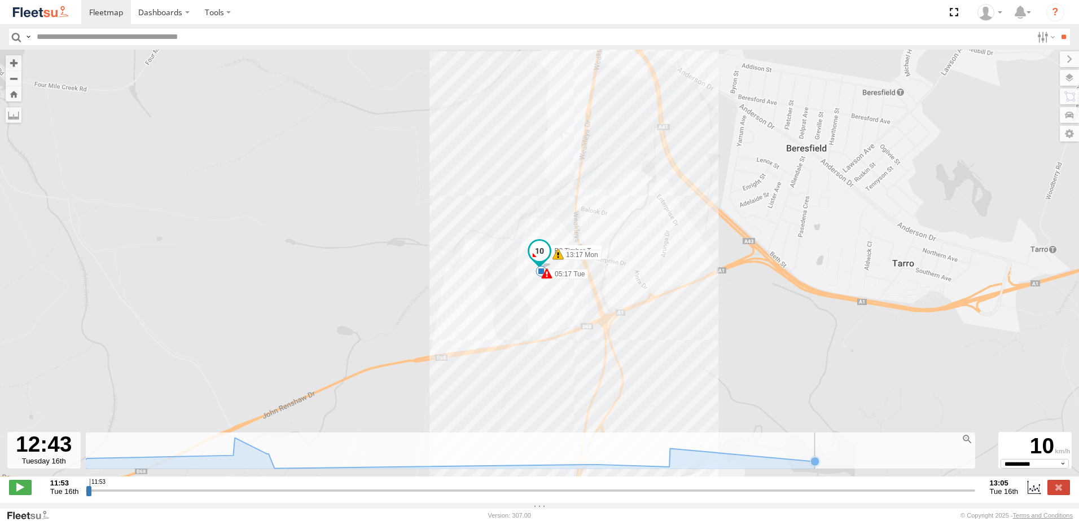
click at [828, 463] on rect at bounding box center [529, 451] width 887 height 37
select select "**********"
click at [1055, 495] on label at bounding box center [1058, 487] width 23 height 15
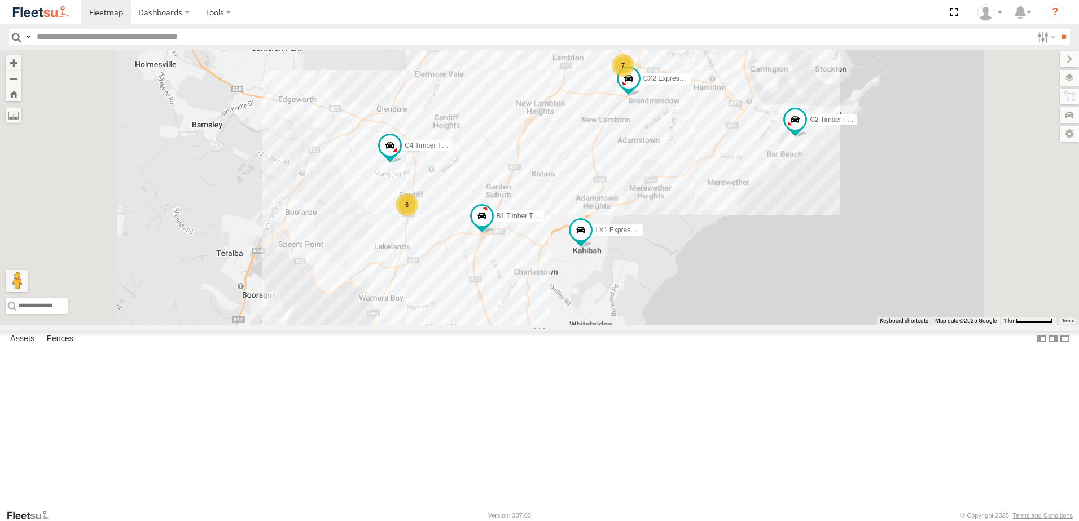
drag, startPoint x: 621, startPoint y: 410, endPoint x: 649, endPoint y: 317, distance: 96.6
click at [649, 317] on div "C3 Timber Truck CX2 Express Ute C4 Timber Truck LX1 Express Ute B1 Timber Truck…" at bounding box center [539, 187] width 1079 height 275
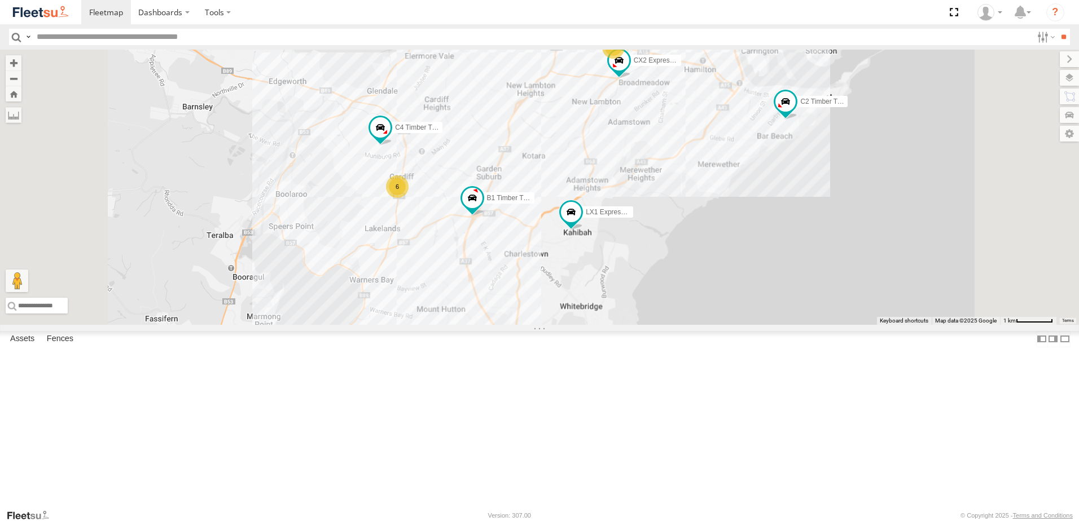
drag, startPoint x: 585, startPoint y: 348, endPoint x: 561, endPoint y: 328, distance: 31.2
click at [561, 325] on div "C3 Timber Truck CX2 Express Ute C4 Timber Truck LX1 Express Ute B1 Timber Truck…" at bounding box center [539, 187] width 1079 height 275
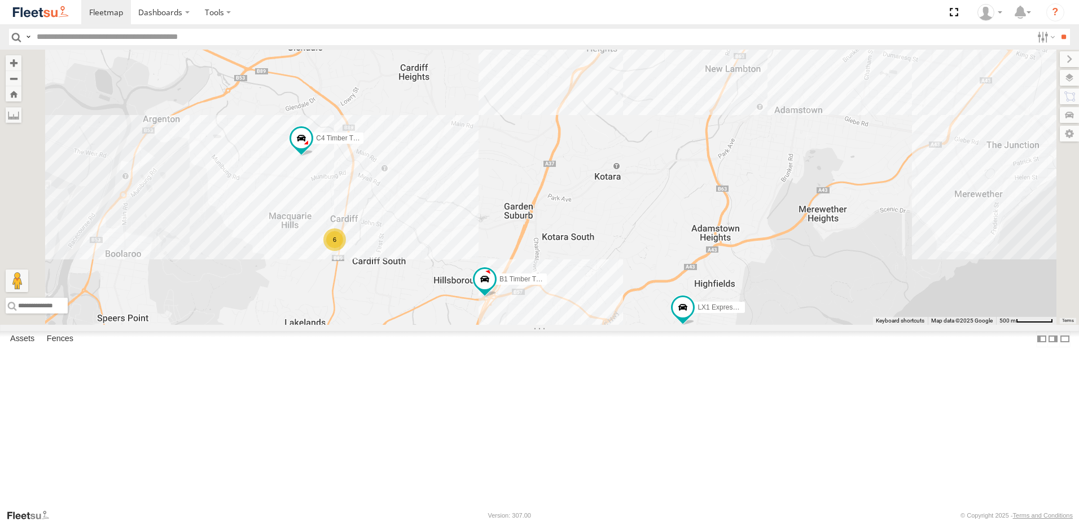
drag, startPoint x: 497, startPoint y: 124, endPoint x: 550, endPoint y: 244, distance: 130.6
click at [548, 241] on div "C3 Timber Truck CX2 Express Ute C4 Timber Truck LX1 Express Ute B1 Timber Truck…" at bounding box center [539, 187] width 1079 height 275
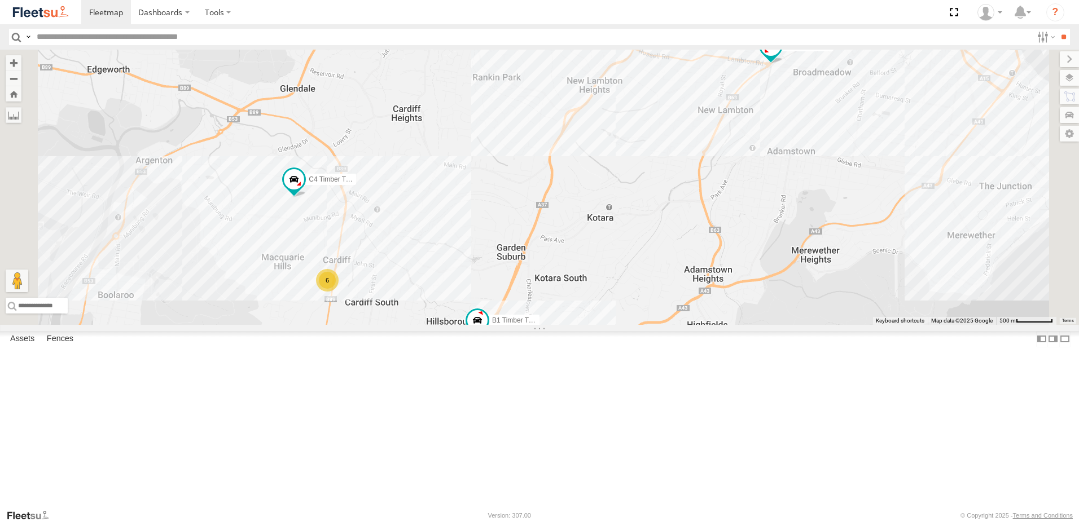
drag, startPoint x: 617, startPoint y: 285, endPoint x: 561, endPoint y: 317, distance: 64.2
click at [561, 317] on div "C3 Timber Truck CX2 Express Ute C4 Timber Truck LX1 Express Ute B1 Timber Truck…" at bounding box center [539, 187] width 1079 height 275
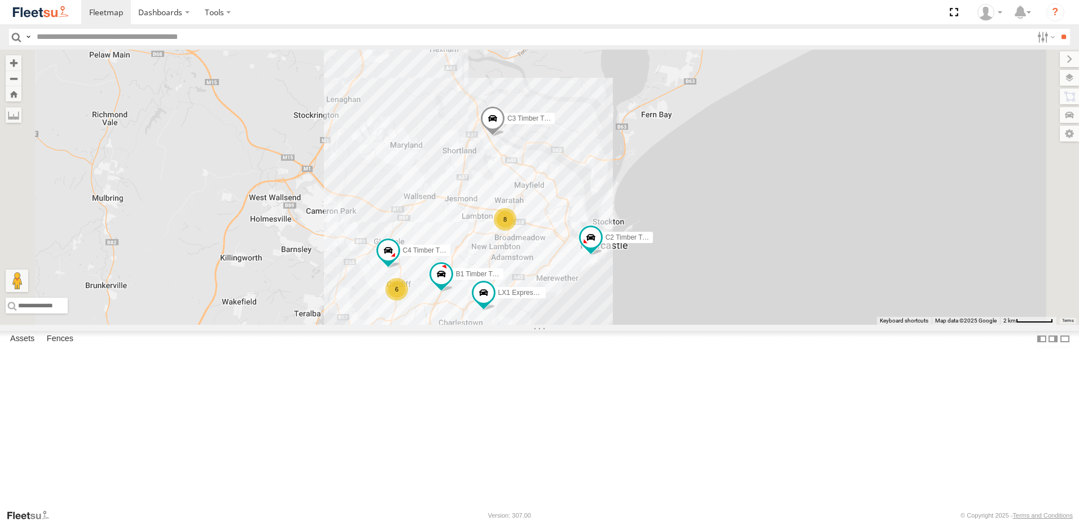
drag, startPoint x: 605, startPoint y: 389, endPoint x: 594, endPoint y: 406, distance: 19.9
click at [594, 325] on div "C3 Timber Truck C4 Timber Truck LX1 Express Ute B1 Timber Truck C2 Timber Truck…" at bounding box center [539, 187] width 1079 height 275
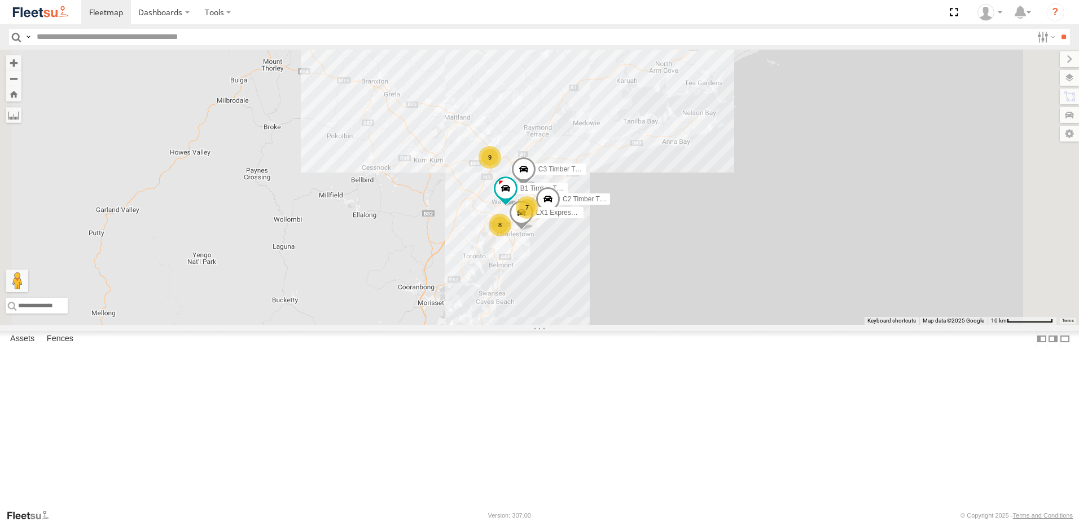
drag, startPoint x: 621, startPoint y: 401, endPoint x: 645, endPoint y: 337, distance: 68.2
click at [645, 325] on div "C3 Timber Truck LX1 Express Ute B1 Timber Truck C2 Timber Truck 9 7 8" at bounding box center [539, 187] width 1079 height 275
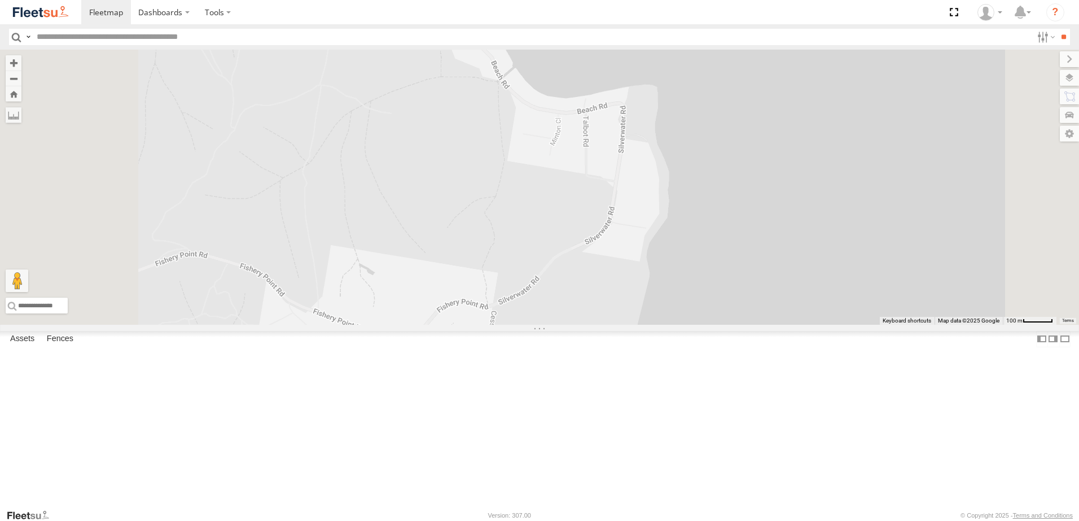
drag, startPoint x: 639, startPoint y: 196, endPoint x: 639, endPoint y: 254, distance: 58.1
click at [639, 254] on div "C3 Timber Truck LX1 Express Ute B1 Timber Truck C2 Timber Truck" at bounding box center [539, 187] width 1079 height 275
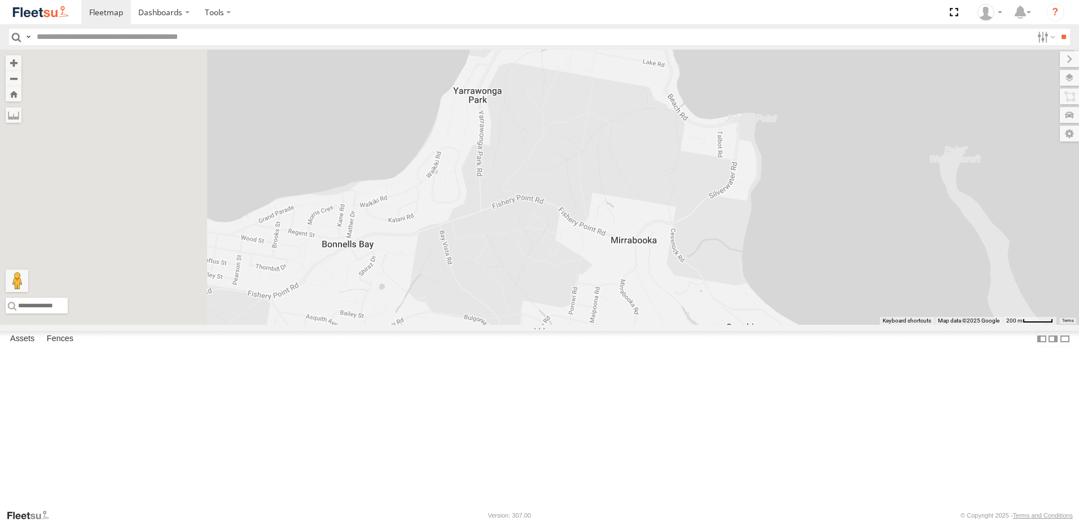
drag, startPoint x: 410, startPoint y: 394, endPoint x: 574, endPoint y: 342, distance: 172.2
click at [574, 325] on div "C3 Timber Truck LX1 Express Ute B1 Timber Truck C2 Timber Truck" at bounding box center [539, 187] width 1079 height 275
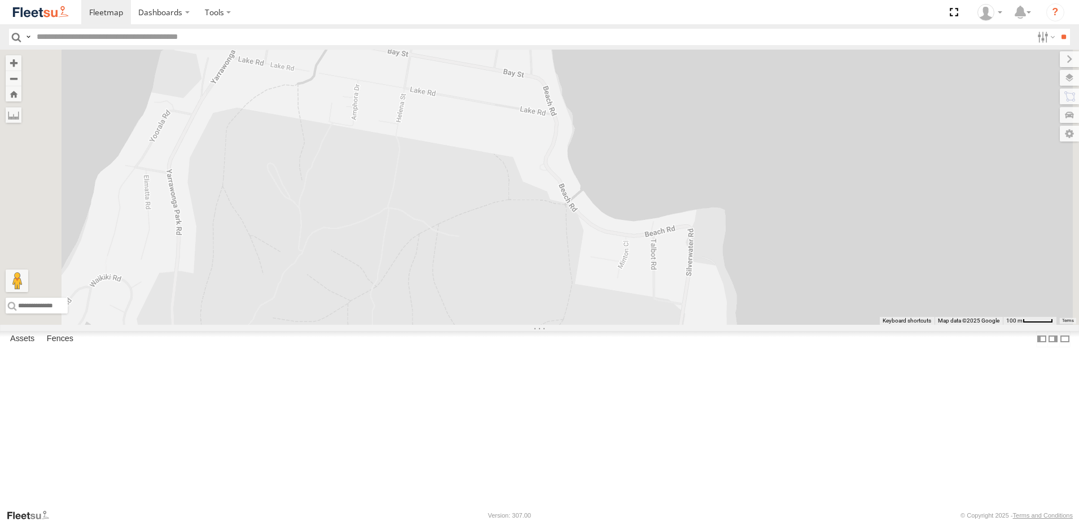
click at [720, 325] on div "C3 Timber Truck LX1 Express Ute B1 Timber Truck C2 Timber Truck" at bounding box center [539, 187] width 1079 height 275
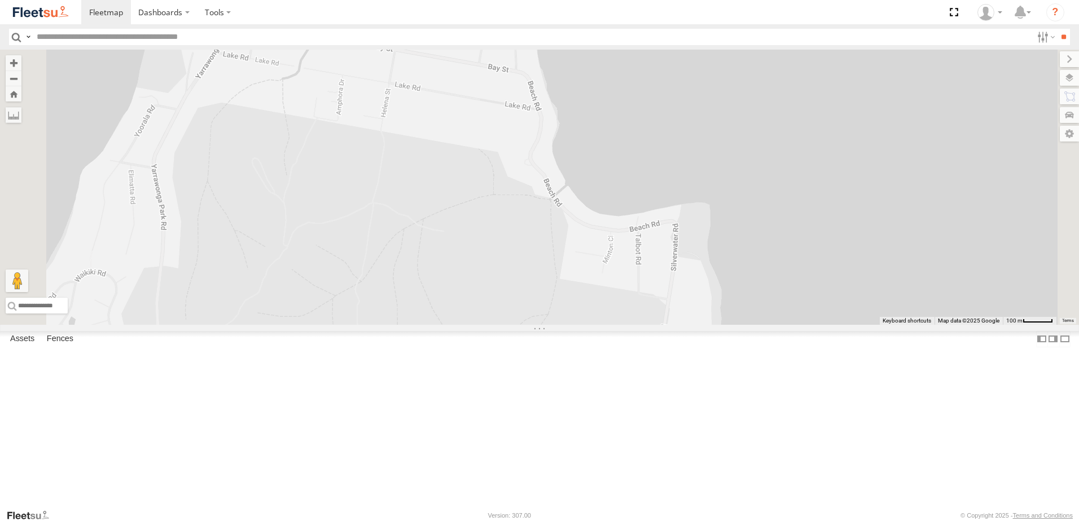
drag, startPoint x: 743, startPoint y: 340, endPoint x: 683, endPoint y: 354, distance: 62.0
click at [683, 325] on div "C3 Timber Truck LX1 Express Ute B1 Timber Truck C2 Timber Truck" at bounding box center [539, 187] width 1079 height 275
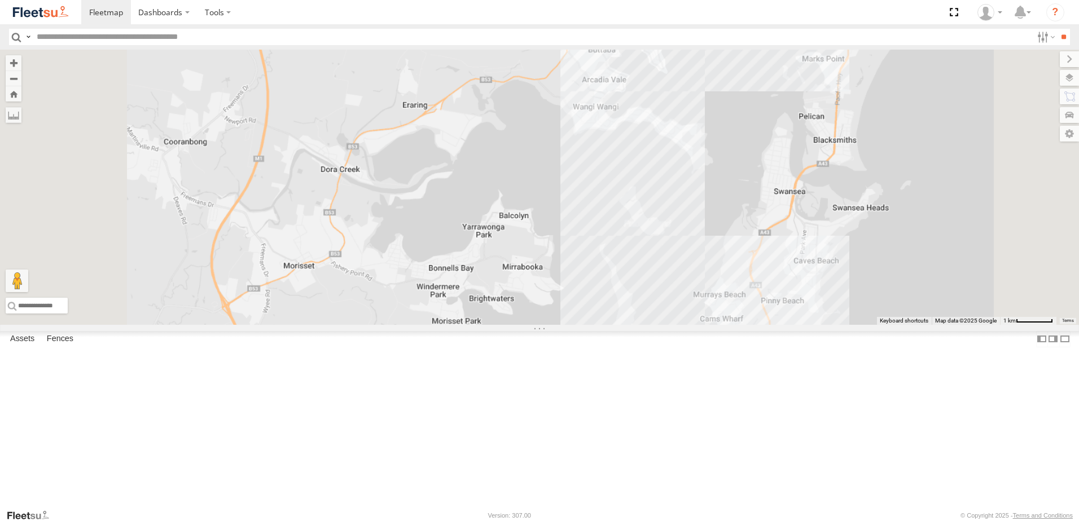
drag, startPoint x: 643, startPoint y: 400, endPoint x: 629, endPoint y: 315, distance: 86.3
click at [684, 278] on div "C3 Timber Truck LX1 Express Ute B1 Timber Truck C2 Timber Truck" at bounding box center [539, 187] width 1079 height 275
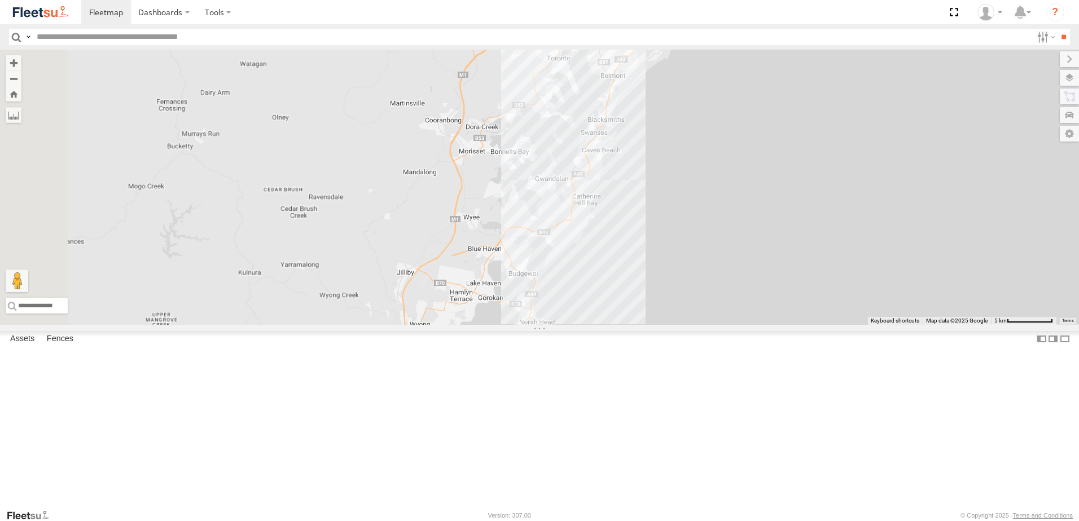
drag, startPoint x: 572, startPoint y: 457, endPoint x: 664, endPoint y: 294, distance: 186.9
click at [664, 295] on div "C3 Timber Truck LX1 Express Ute B1 Timber Truck C2 Timber Truck" at bounding box center [539, 187] width 1079 height 275
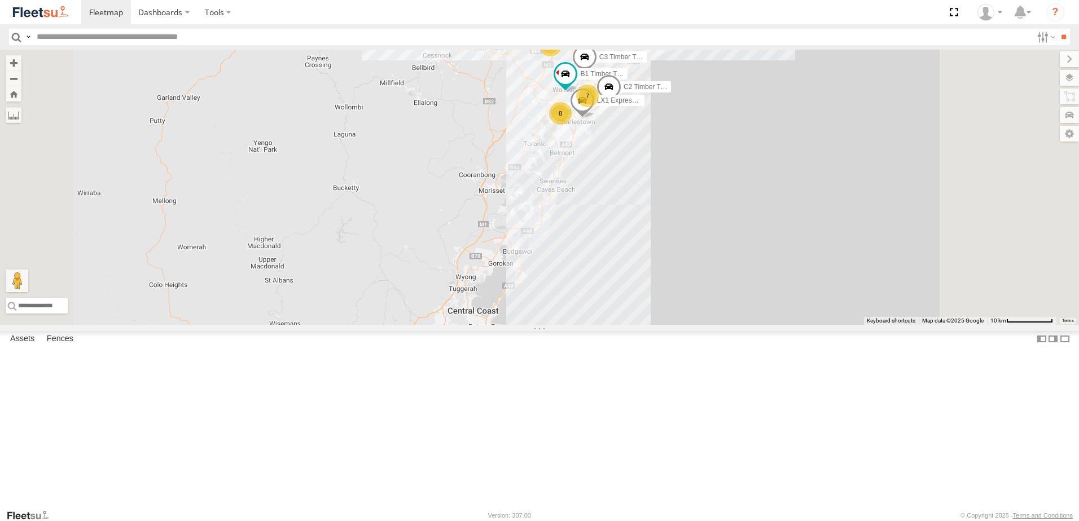
drag, startPoint x: 691, startPoint y: 253, endPoint x: 675, endPoint y: 320, distance: 69.5
click at [664, 325] on div "C3 Timber Truck LX1 Express Ute B1 Timber Truck C2 Timber Truck 9 7 8" at bounding box center [539, 187] width 1079 height 275
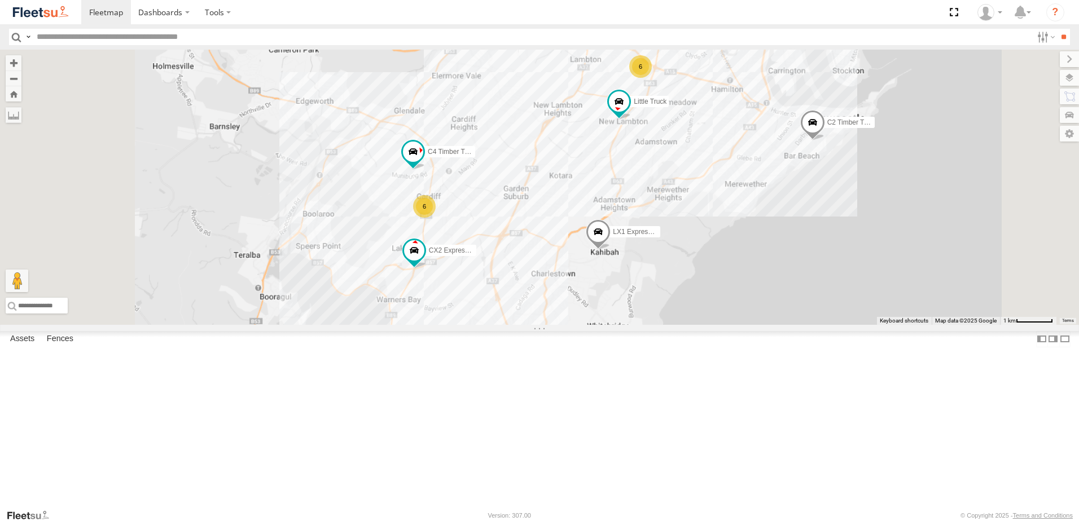
drag, startPoint x: 632, startPoint y: 335, endPoint x: 640, endPoint y: 186, distance: 149.7
click at [640, 186] on div "C3 Timber Truck LX1 Express Ute B1 Timber Truck C2 Timber Truck CX2 Express Ute…" at bounding box center [539, 187] width 1079 height 275
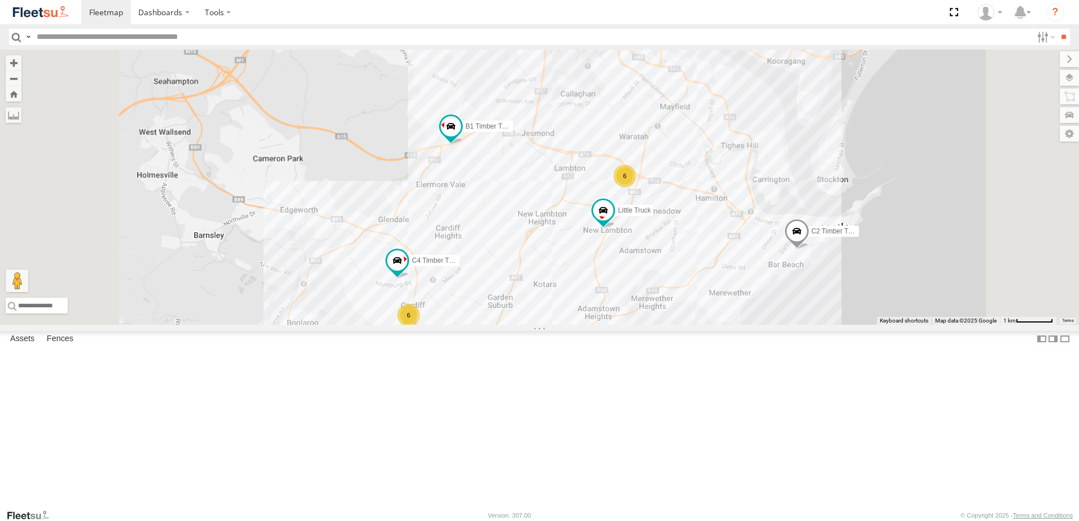
drag, startPoint x: 641, startPoint y: 203, endPoint x: 624, endPoint y: 305, distance: 104.1
click at [624, 305] on div "C3 Timber Truck LX1 Express Ute B1 Timber Truck C2 Timber Truck CX2 Express Ute…" at bounding box center [539, 187] width 1079 height 275
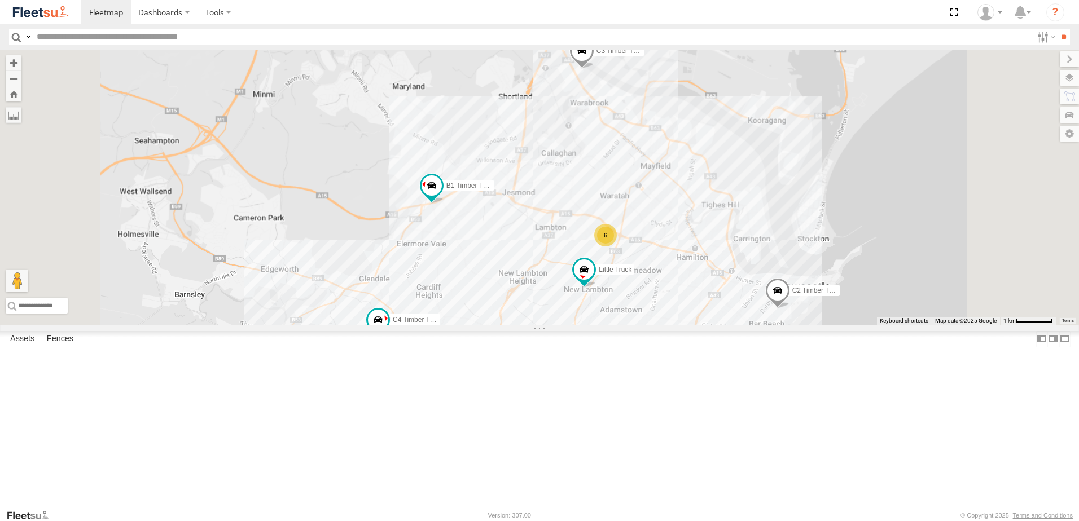
drag, startPoint x: 666, startPoint y: 325, endPoint x: 665, endPoint y: 332, distance: 6.8
click at [665, 325] on div "C3 Timber Truck LX1 Express Ute B1 Timber Truck C2 Timber Truck CX2 Express Ute…" at bounding box center [539, 187] width 1079 height 275
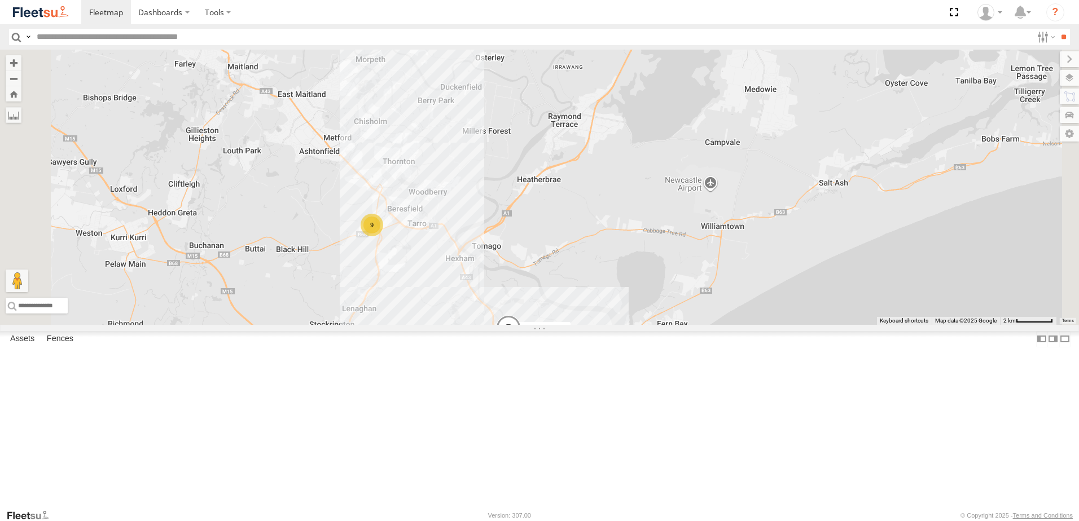
drag, startPoint x: 635, startPoint y: 239, endPoint x: 548, endPoint y: 405, distance: 187.8
click at [544, 325] on div "C3 Timber Truck LX1 Express Ute B1 Timber Truck C2 Timber Truck CX2 Express Ute…" at bounding box center [539, 187] width 1079 height 275
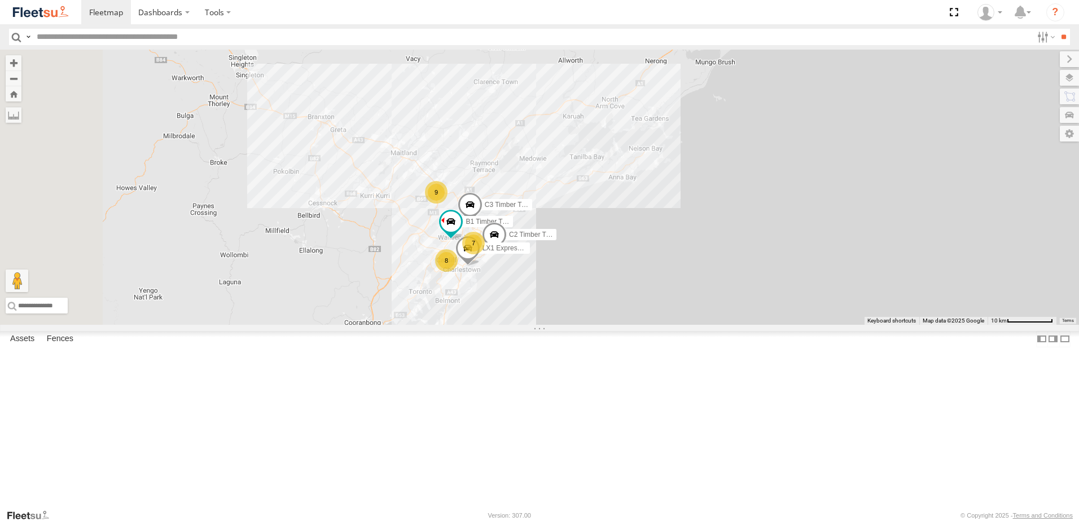
drag, startPoint x: 610, startPoint y: 351, endPoint x: 652, endPoint y: 251, distance: 109.0
click at [658, 247] on div "C3 Timber Truck LX1 Express Ute B1 Timber Truck C2 Timber Truck 9 7 8" at bounding box center [539, 187] width 1079 height 275
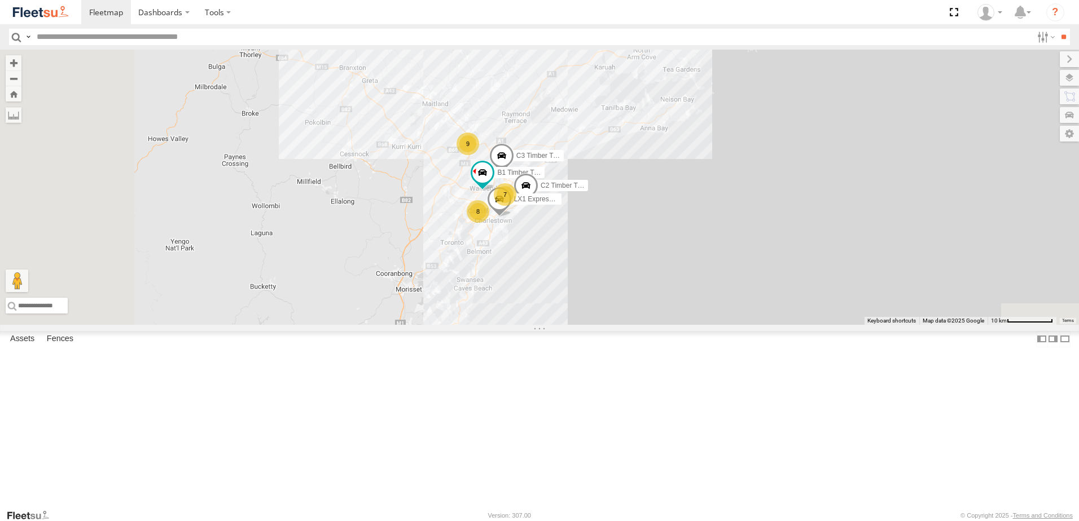
drag, startPoint x: 569, startPoint y: 322, endPoint x: 567, endPoint y: 297, distance: 24.4
click at [573, 310] on div "C3 Timber Truck LX1 Express Ute B1 Timber Truck C2 Timber Truck 9 7 8" at bounding box center [539, 187] width 1079 height 275
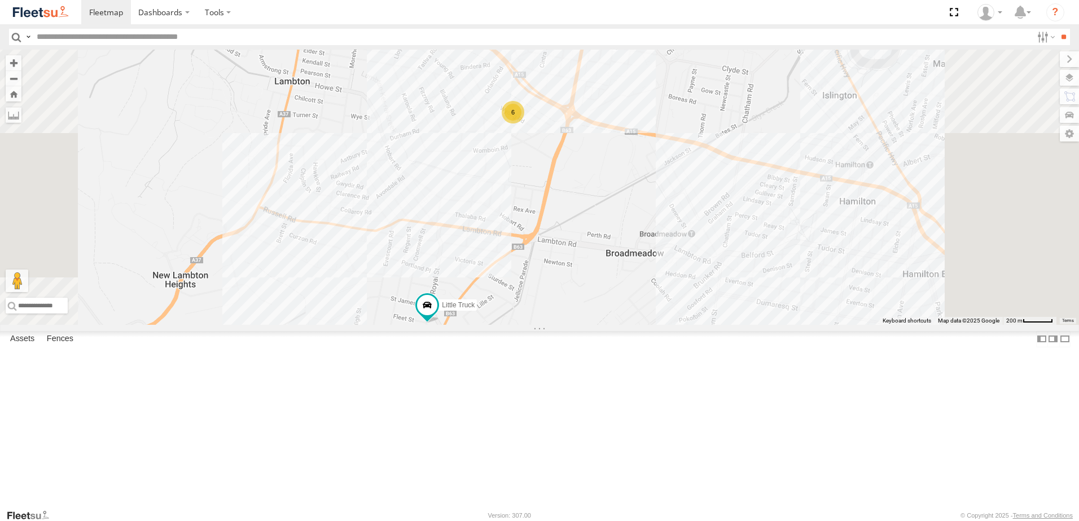
drag, startPoint x: 701, startPoint y: 213, endPoint x: 697, endPoint y: 263, distance: 49.8
click at [697, 263] on div "C3 Timber Truck LX1 Express Ute B1 Timber Truck C2 Timber Truck C4 Timber Truck…" at bounding box center [539, 187] width 1079 height 275
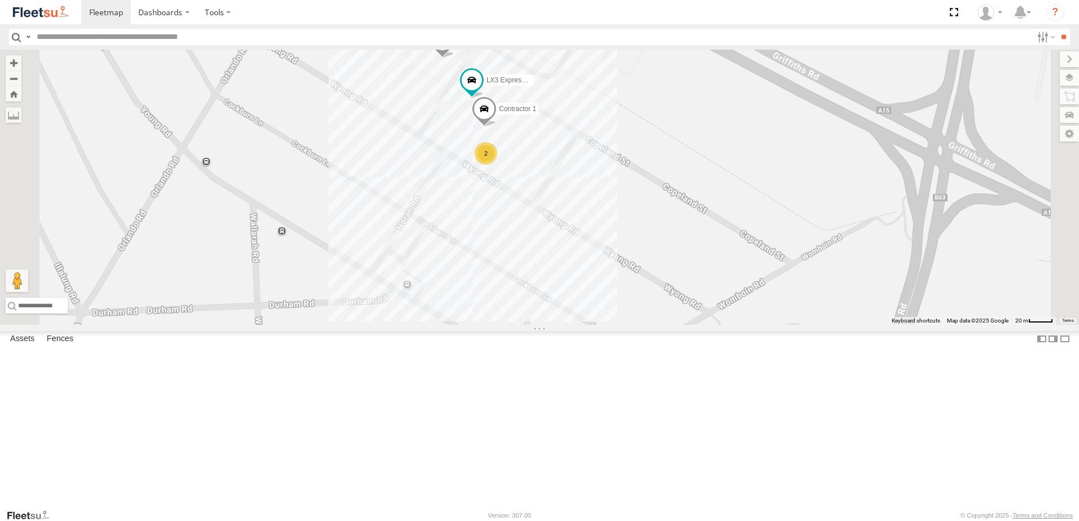
drag, startPoint x: 664, startPoint y: 227, endPoint x: 664, endPoint y: 238, distance: 10.7
click at [664, 238] on div "C3 Timber Truck LX1 Express Ute B1 Timber Truck C2 Timber Truck C4 Timber Truck…" at bounding box center [539, 187] width 1079 height 275
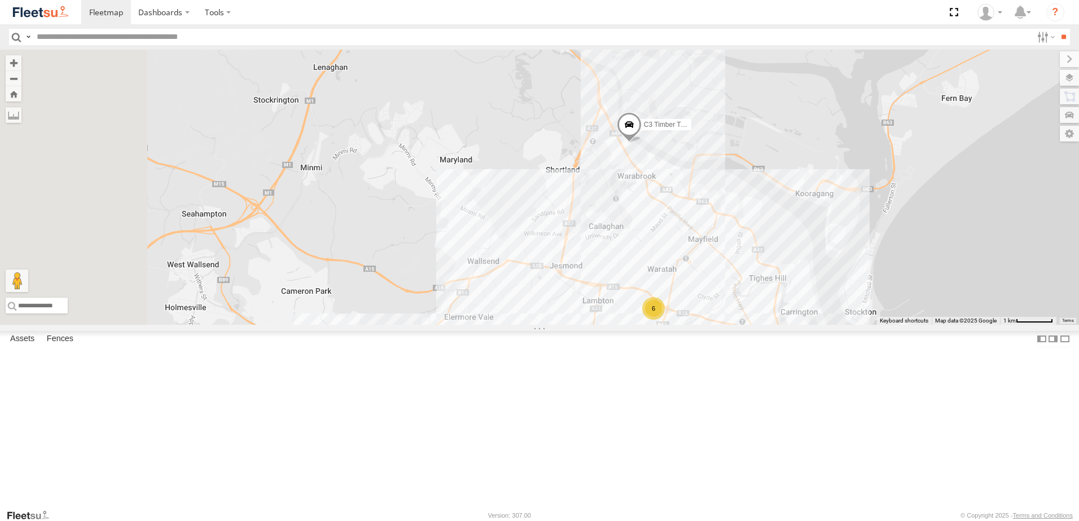
drag, startPoint x: 504, startPoint y: 239, endPoint x: 708, endPoint y: 449, distance: 292.5
click at [708, 325] on div "LX1 Express Ute C2 Timber Truck Little Truck 6 7 C3 Timber Truck C4 Timber Truck" at bounding box center [539, 187] width 1079 height 275
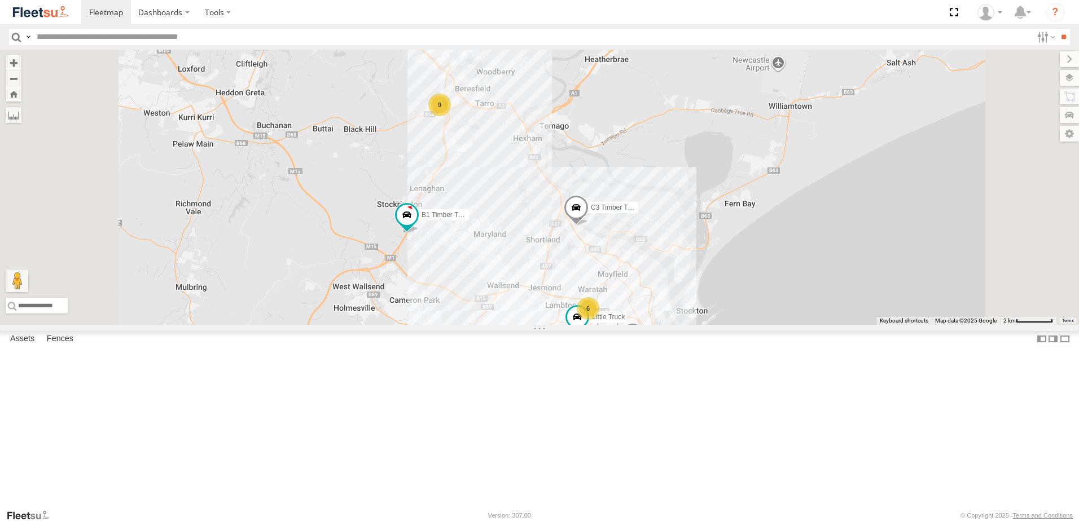
drag, startPoint x: 631, startPoint y: 243, endPoint x: 647, endPoint y: 307, distance: 66.1
click at [647, 307] on div "LX1 Express Ute C2 Timber Truck Little Truck C3 Timber Truck C4 Timber Truck B1…" at bounding box center [539, 187] width 1079 height 275
drag, startPoint x: 662, startPoint y: 429, endPoint x: 667, endPoint y: 364, distance: 65.0
click at [666, 325] on div "LX1 Express Ute C2 Timber Truck Little Truck C3 Timber Truck C4 Timber Truck B1…" at bounding box center [539, 187] width 1079 height 275
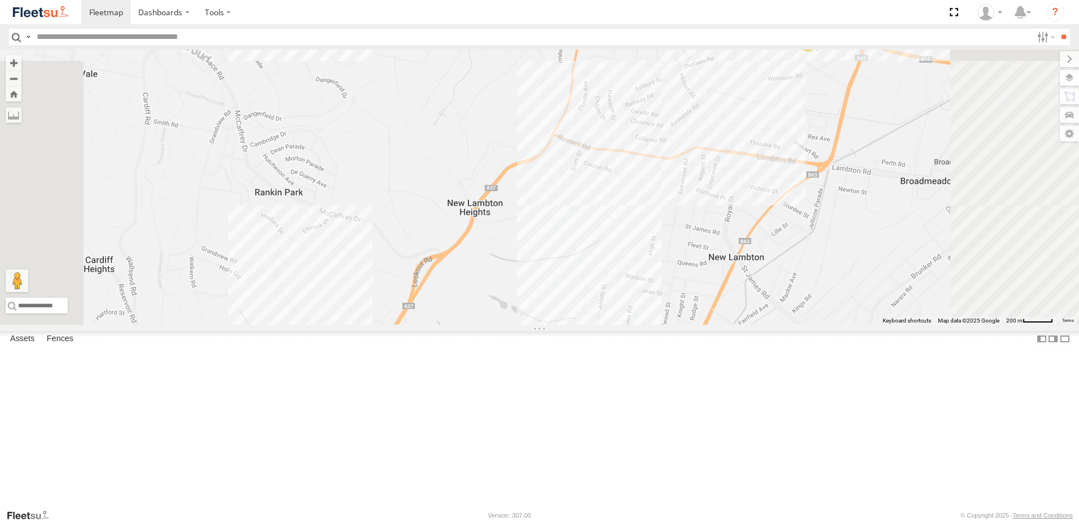
drag, startPoint x: 891, startPoint y: 152, endPoint x: 780, endPoint y: 324, distance: 205.2
click at [780, 324] on div "L3 Plasterboard Truck C4 Timber Truck LX1 Express Ute C2 Timber Truck B3 Transf…" at bounding box center [539, 187] width 1079 height 275
